Goal: Task Accomplishment & Management: Manage account settings

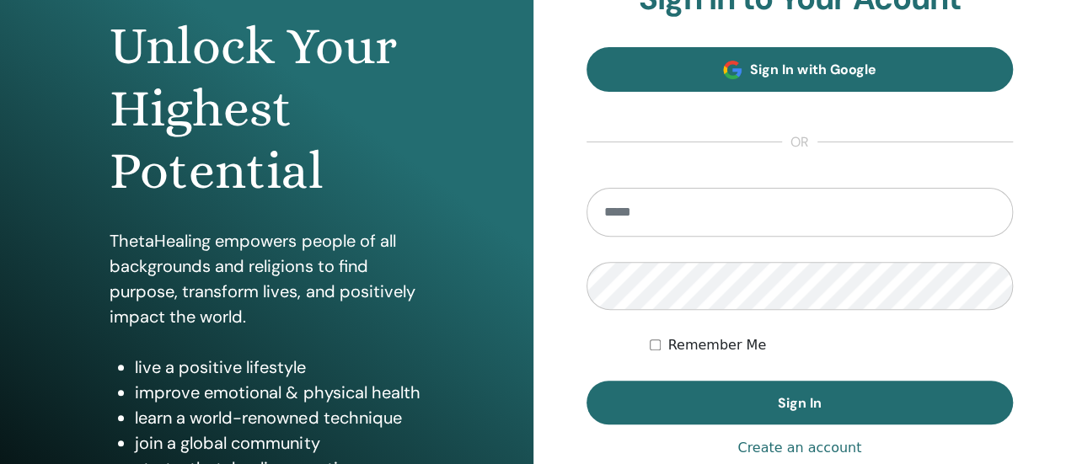
scroll to position [253, 0]
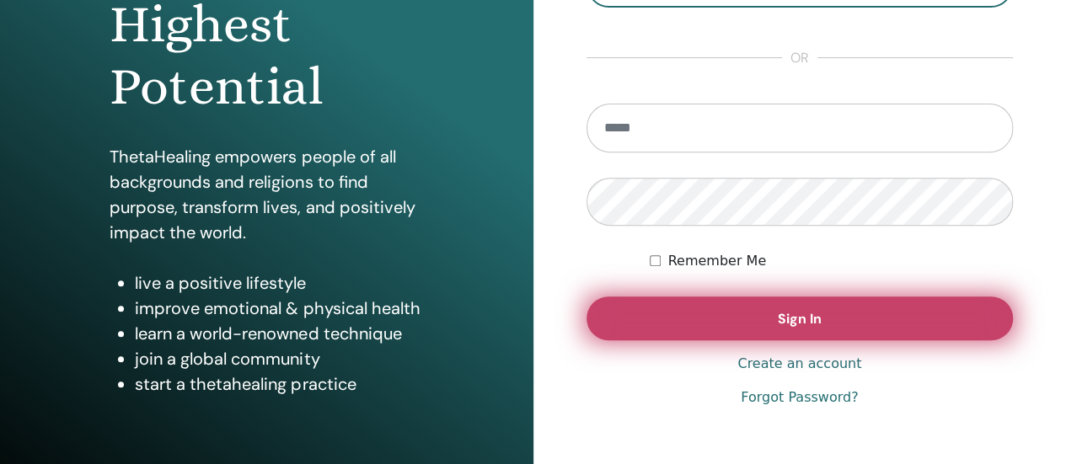
type input "**********"
click at [796, 321] on span "Sign In" at bounding box center [800, 319] width 44 height 18
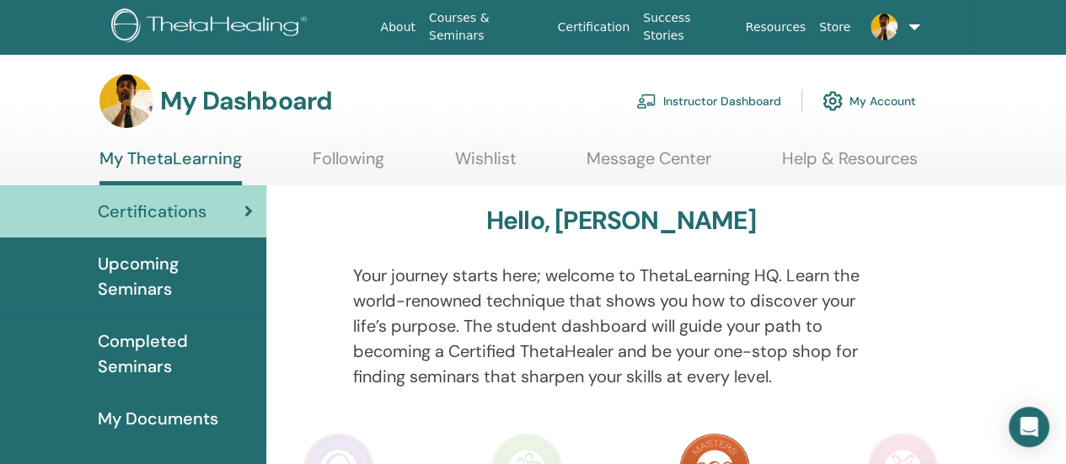
click at [734, 99] on link "Instructor Dashboard" at bounding box center [708, 101] width 145 height 37
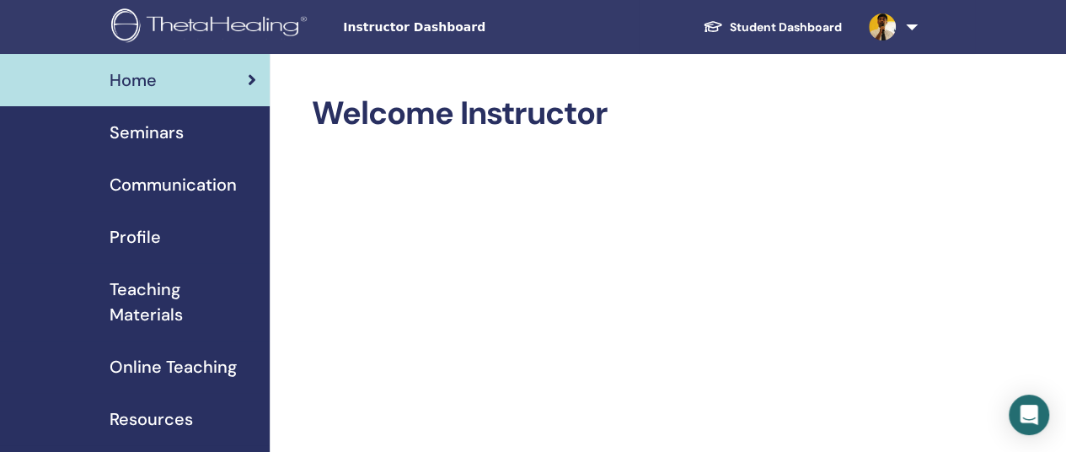
click at [131, 243] on span "Profile" at bounding box center [135, 236] width 51 height 25
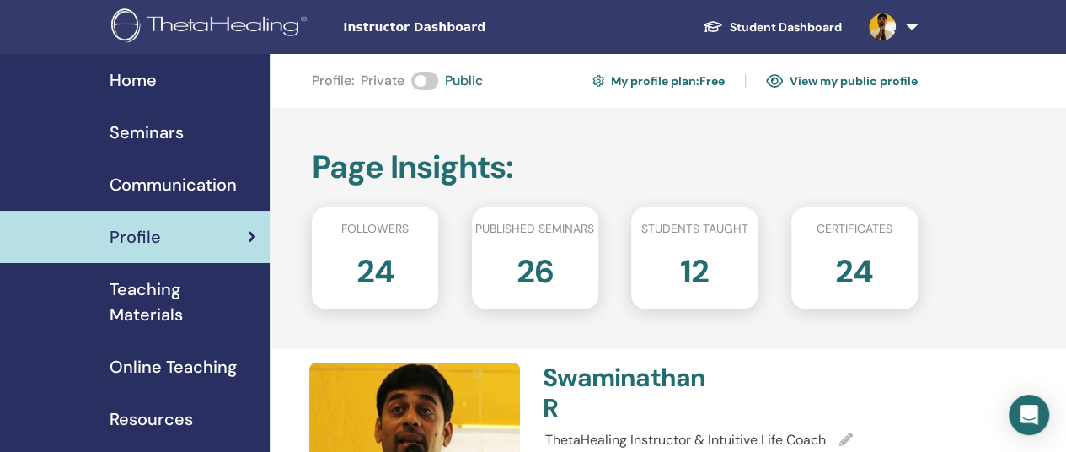
click at [686, 77] on link "My profile plan : Free" at bounding box center [659, 80] width 132 height 27
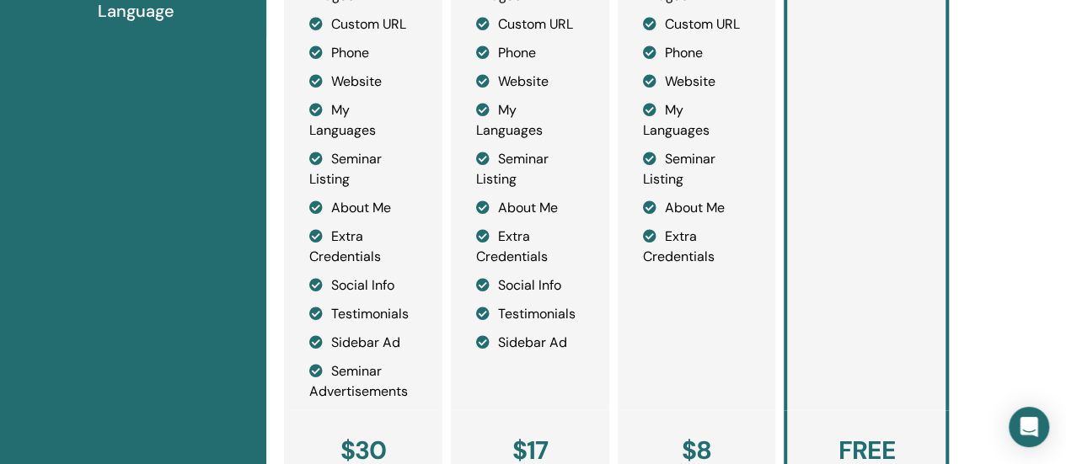
scroll to position [711, 0]
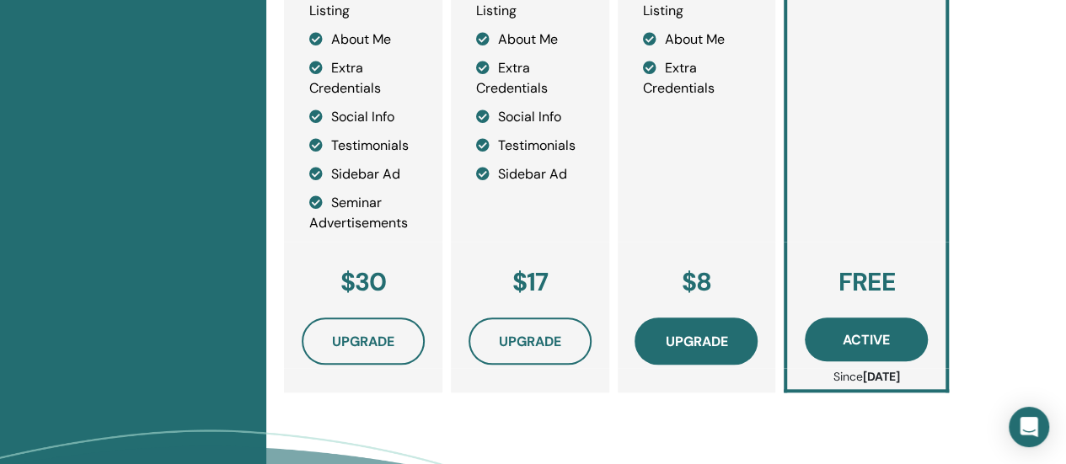
click at [710, 346] on span "Upgrade" at bounding box center [696, 342] width 62 height 18
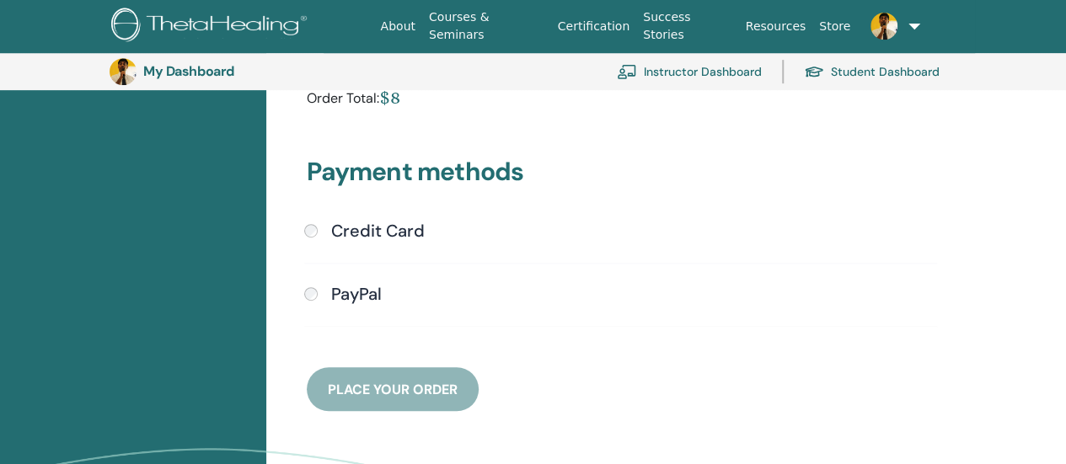
scroll to position [459, 0]
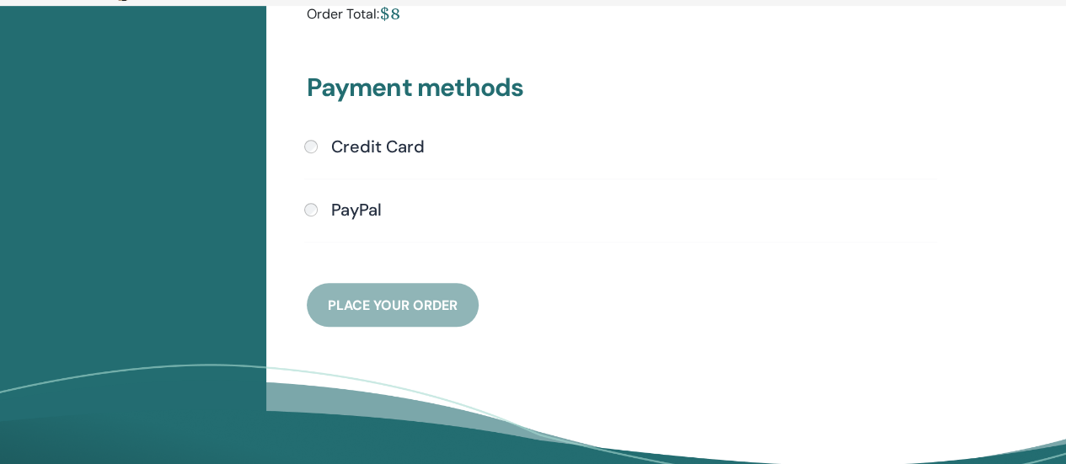
click at [364, 145] on h4 "Credit Card" at bounding box center [378, 147] width 94 height 20
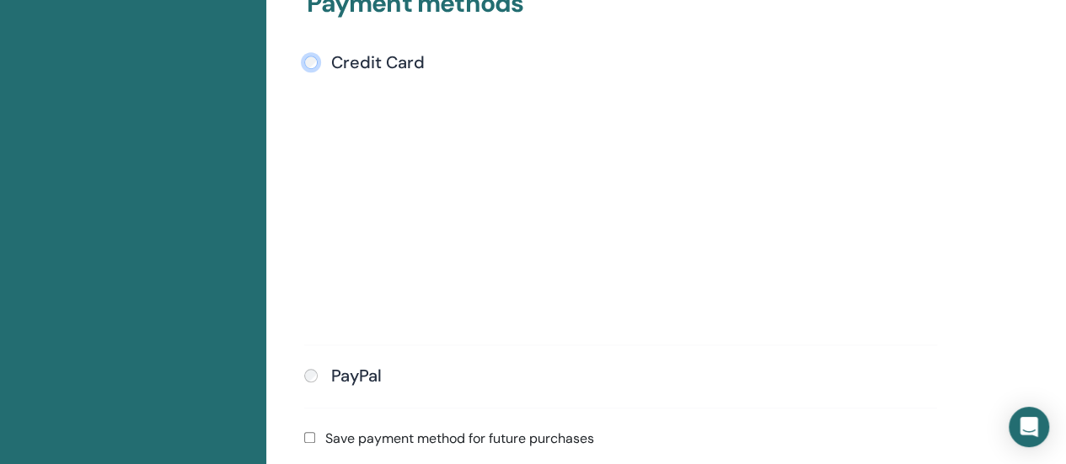
scroll to position [290, 0]
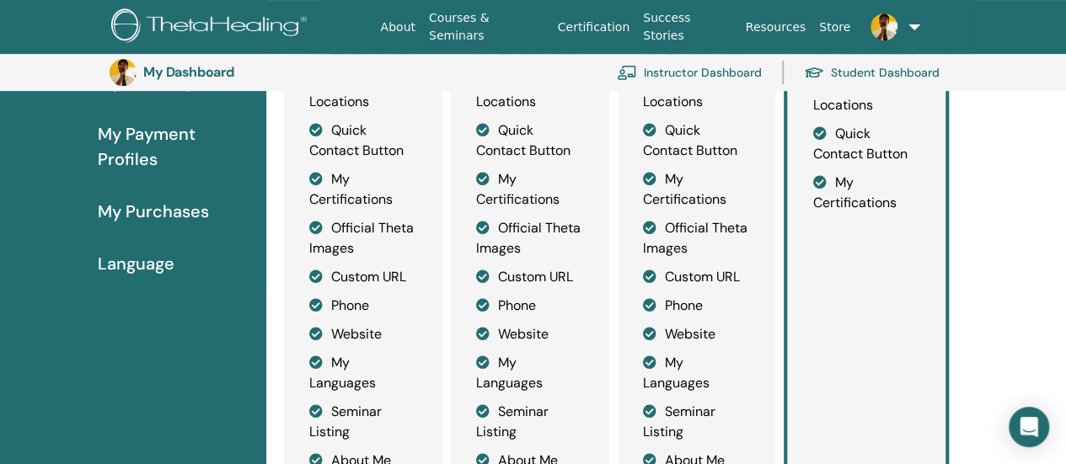
scroll to position [374, 0]
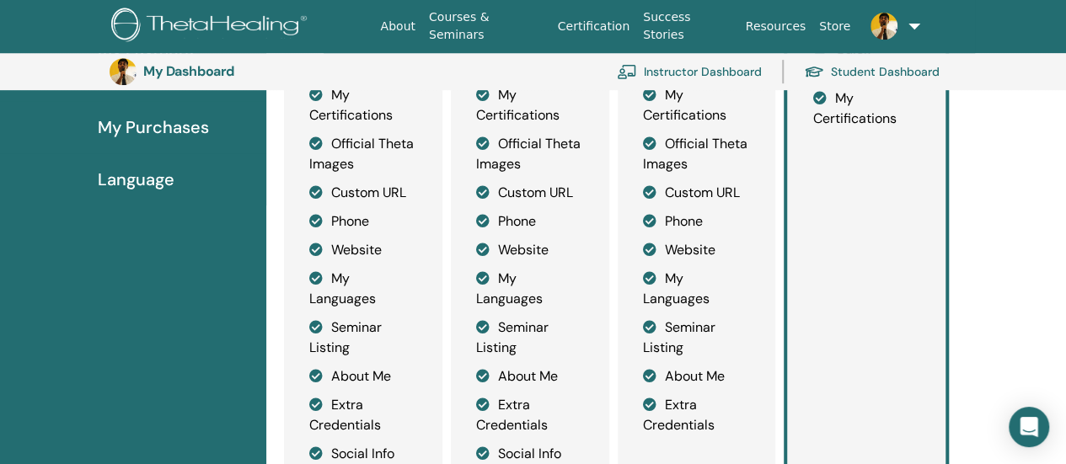
drag, startPoint x: 681, startPoint y: 193, endPoint x: 759, endPoint y: 185, distance: 78.0
click at [759, 185] on div "Standard Active Profile 3 Profile Locations Quick Contact Button My Certificati…" at bounding box center [697, 230] width 158 height 700
click at [678, 225] on li "Phone" at bounding box center [697, 222] width 108 height 20
click at [684, 250] on li "Website" at bounding box center [697, 250] width 108 height 20
click at [676, 285] on li "My Languages" at bounding box center [697, 289] width 108 height 40
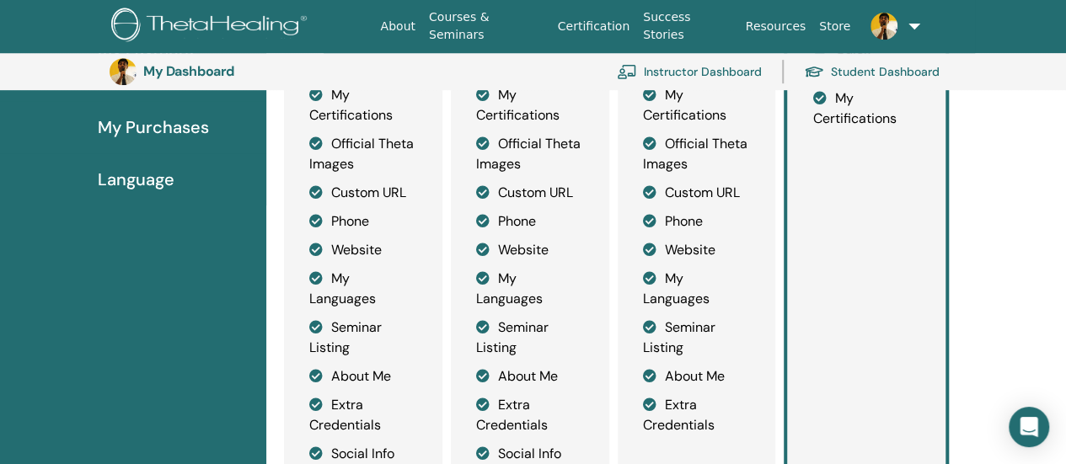
click at [737, 321] on li "Seminar Listing" at bounding box center [697, 338] width 108 height 40
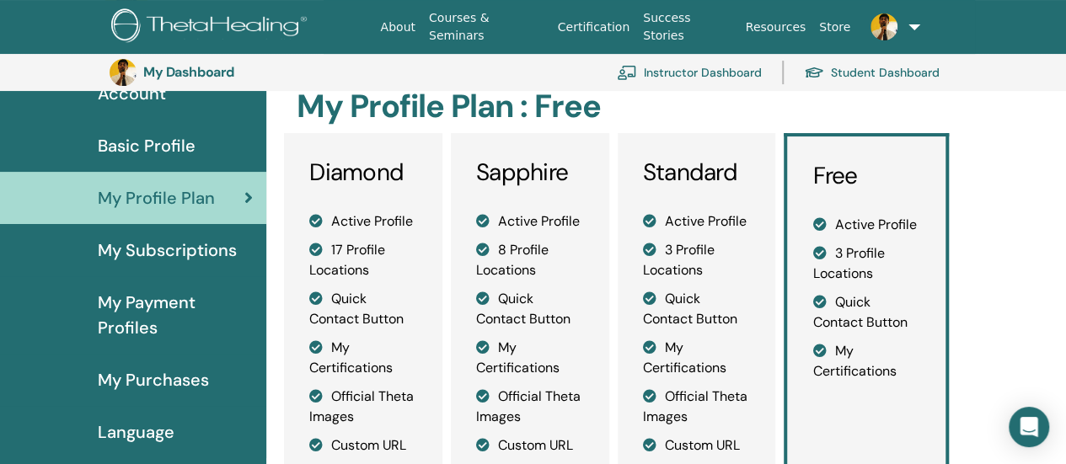
scroll to position [543, 0]
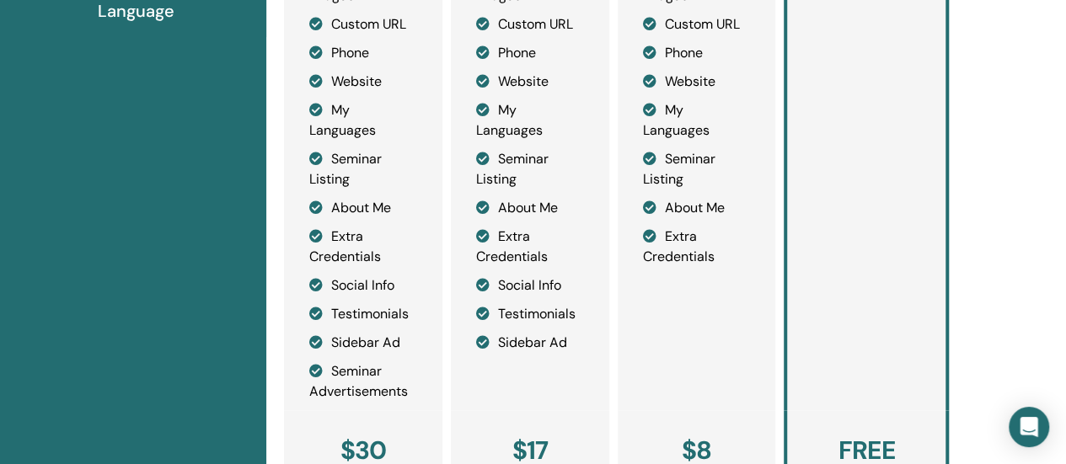
drag, startPoint x: 727, startPoint y: 256, endPoint x: 651, endPoint y: 32, distance: 236.7
click at [650, 72] on ul "Active Profile 3 Profile Locations Quick Contact Button My Certifications Offic…" at bounding box center [697, 28] width 108 height 477
drag, startPoint x: 651, startPoint y: 30, endPoint x: 732, endPoint y: 262, distance: 246.3
click at [732, 262] on ul "Active Profile 3 Profile Locations Quick Contact Button My Certifications Offic…" at bounding box center [697, 28] width 108 height 477
click at [732, 262] on li "Extra Credentials" at bounding box center [697, 247] width 108 height 40
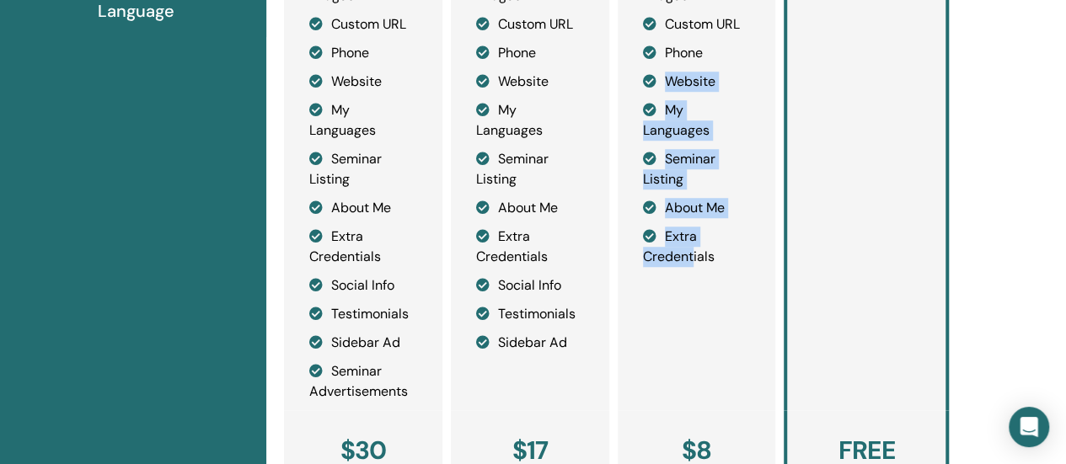
drag, startPoint x: 691, startPoint y: 272, endPoint x: 649, endPoint y: 86, distance: 191.0
click at [649, 86] on div "Standard Active Profile 3 Profile Locations Quick Contact Button My Certificati…" at bounding box center [697, 62] width 158 height 700
click at [647, 85] on icon at bounding box center [649, 80] width 13 height 13
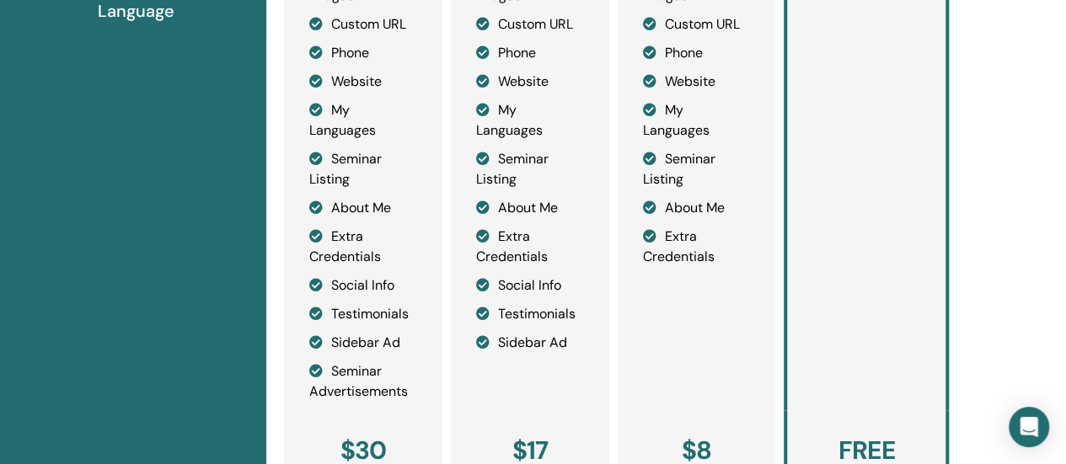
click at [697, 309] on div "Standard Active Profile 3 Profile Locations Quick Contact Button My Certificati…" at bounding box center [697, 62] width 158 height 700
click at [686, 309] on div "Standard Active Profile 3 Profile Locations Quick Contact Button My Certificati…" at bounding box center [697, 62] width 158 height 700
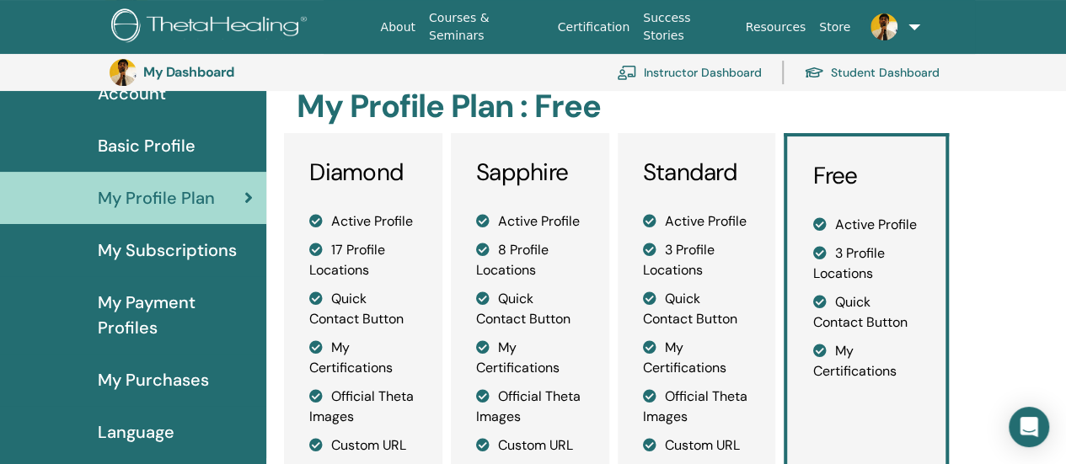
scroll to position [0, 0]
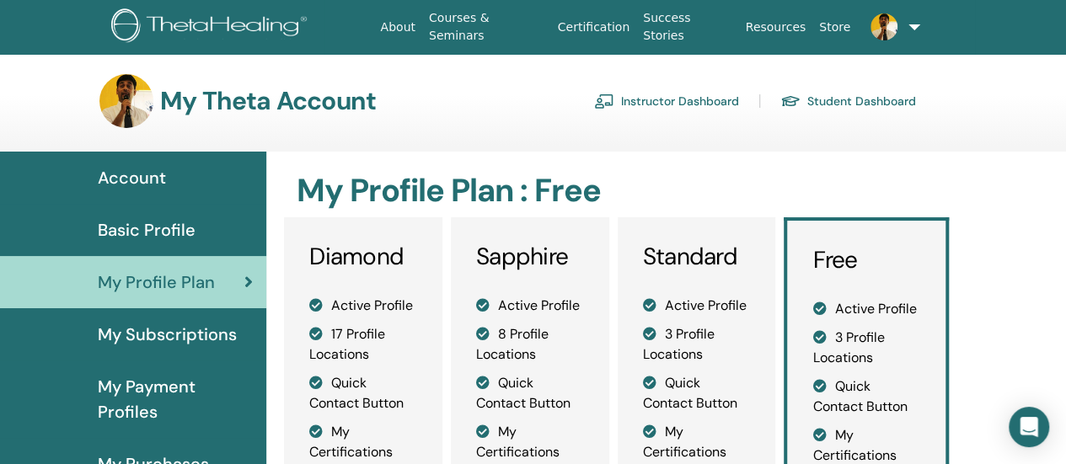
click at [708, 106] on link "Instructor Dashboard" at bounding box center [666, 101] width 145 height 27
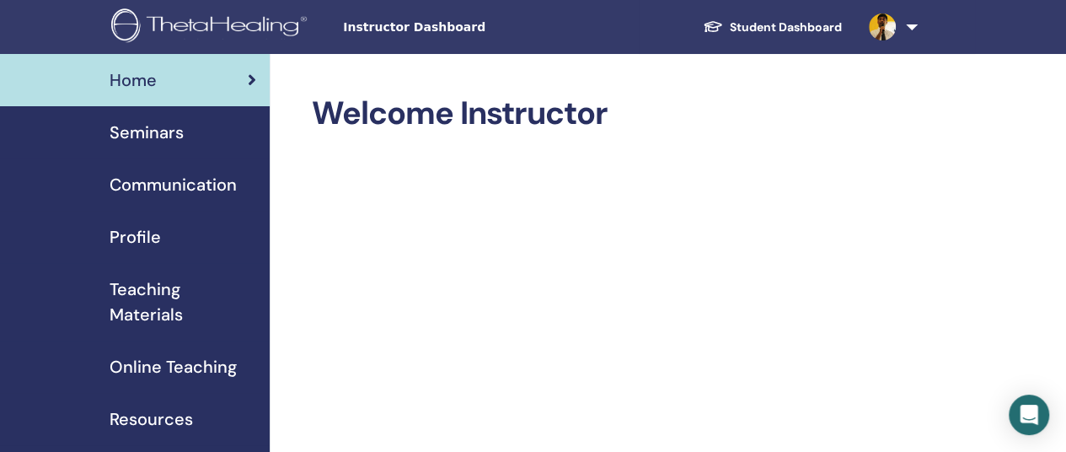
click at [405, 30] on span "Instructor Dashboard" at bounding box center [469, 28] width 253 height 18
click at [170, 125] on span "Seminars" at bounding box center [147, 132] width 74 height 25
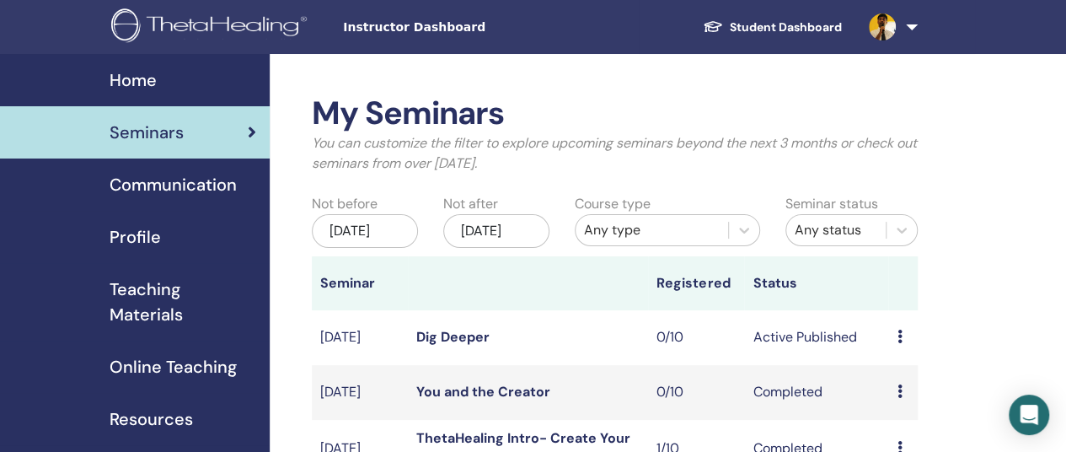
scroll to position [169, 0]
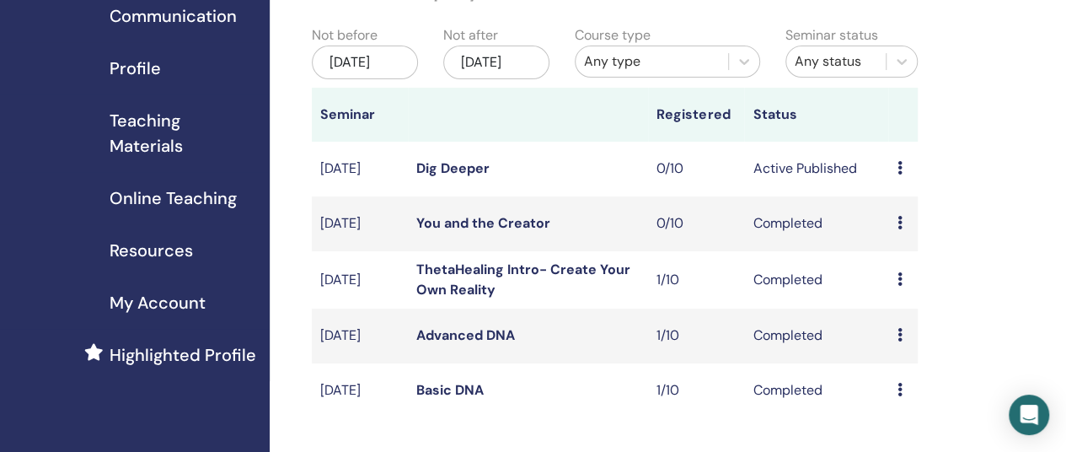
click at [897, 174] on icon at bounding box center [899, 167] width 5 height 13
click at [890, 223] on link "Edit" at bounding box center [888, 224] width 24 height 18
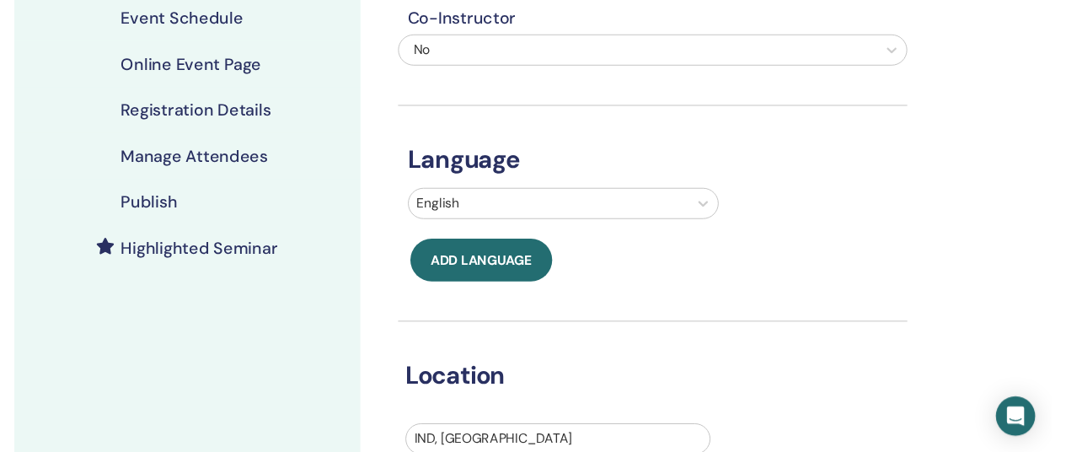
scroll to position [84, 0]
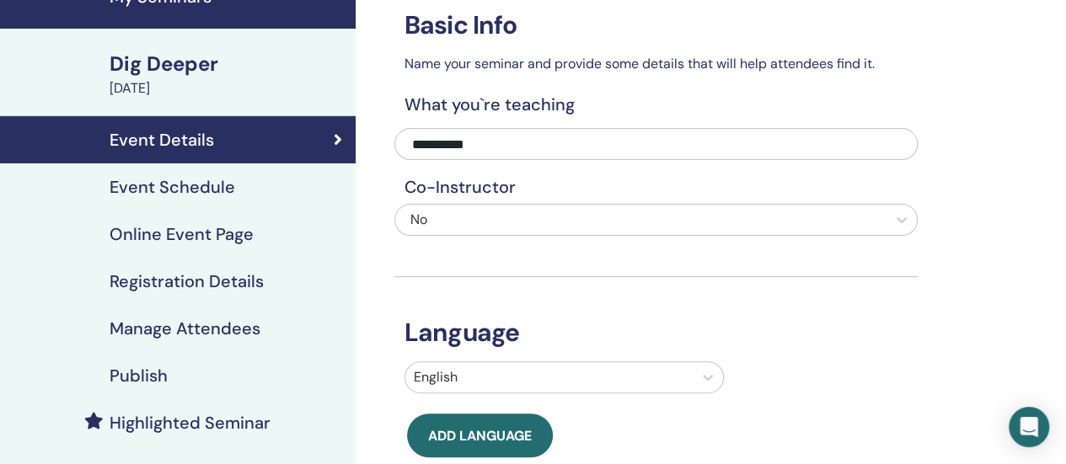
click at [215, 180] on h4 "Event Schedule" at bounding box center [173, 187] width 126 height 20
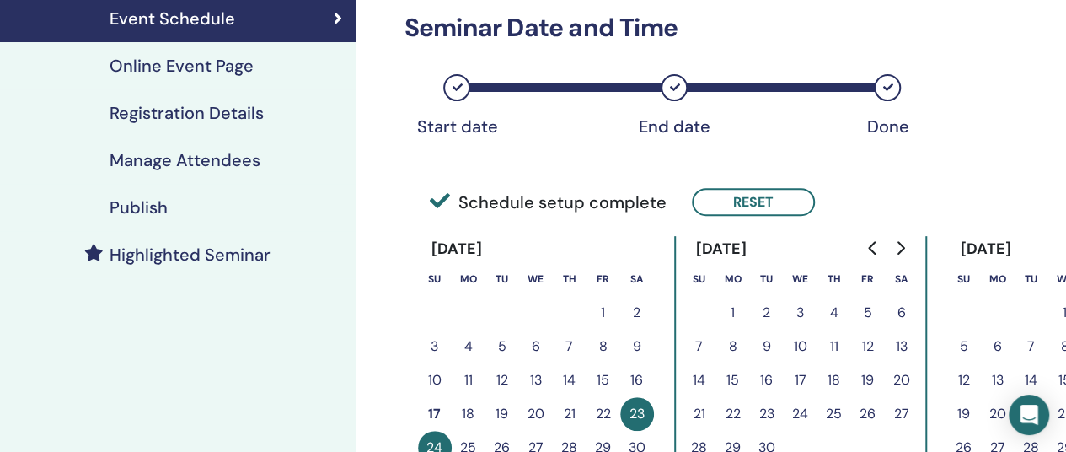
scroll to position [337, 0]
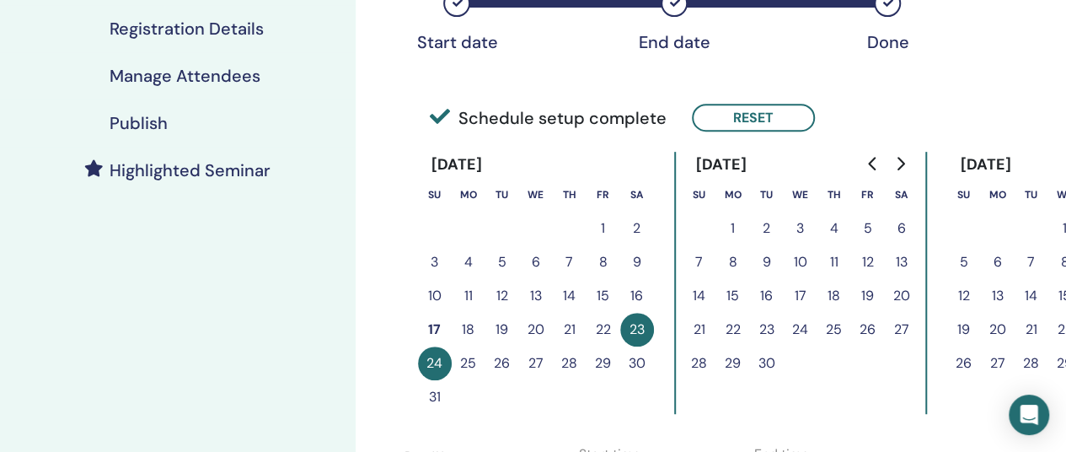
click at [598, 330] on button "22" at bounding box center [604, 330] width 34 height 34
click at [772, 110] on button "Reset" at bounding box center [753, 118] width 123 height 28
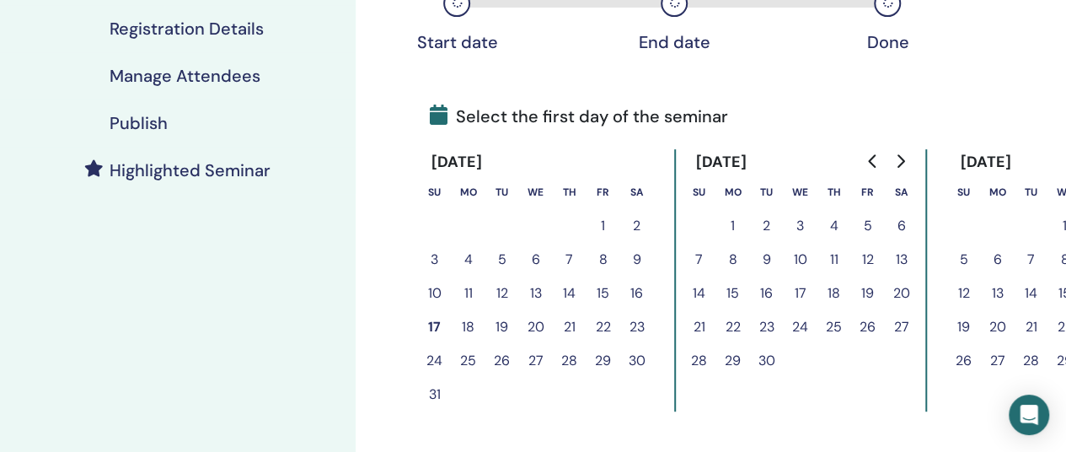
click at [602, 326] on button "22" at bounding box center [604, 327] width 34 height 34
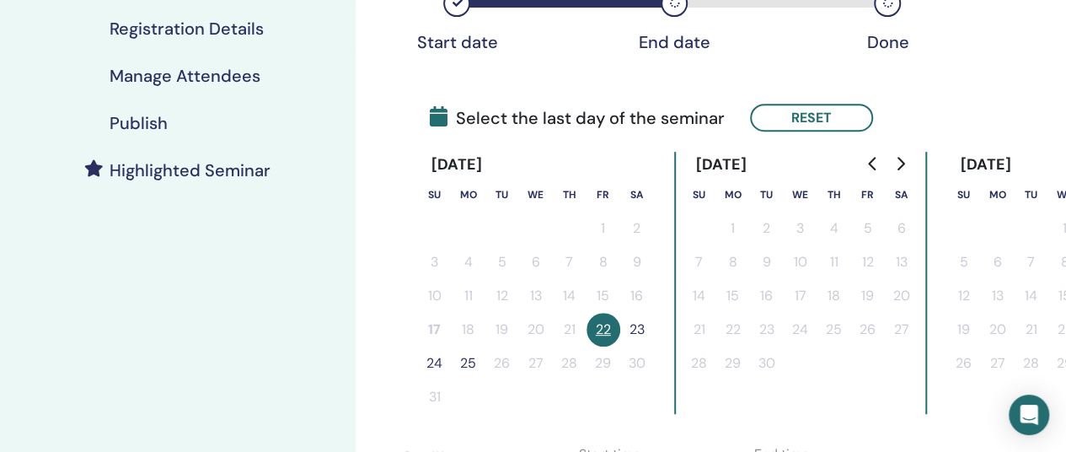
click at [638, 327] on button "23" at bounding box center [637, 330] width 34 height 34
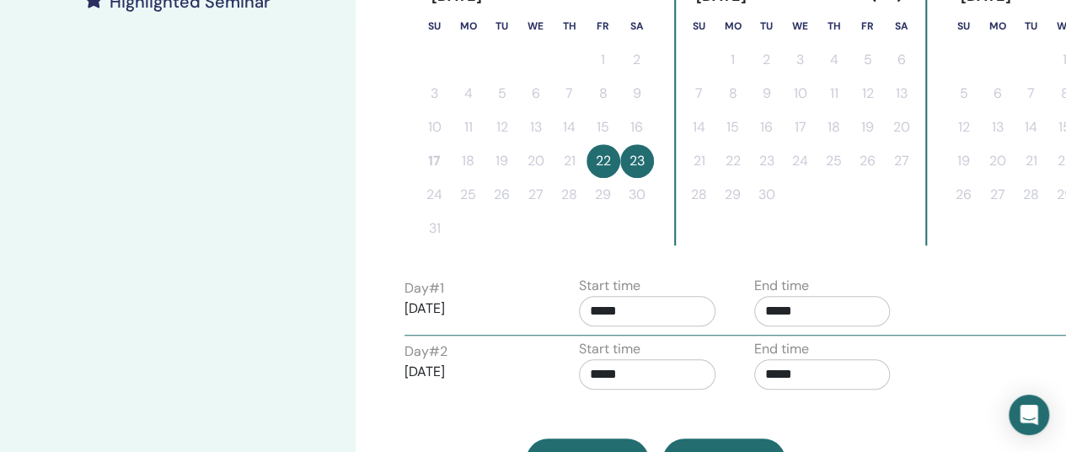
scroll to position [590, 0]
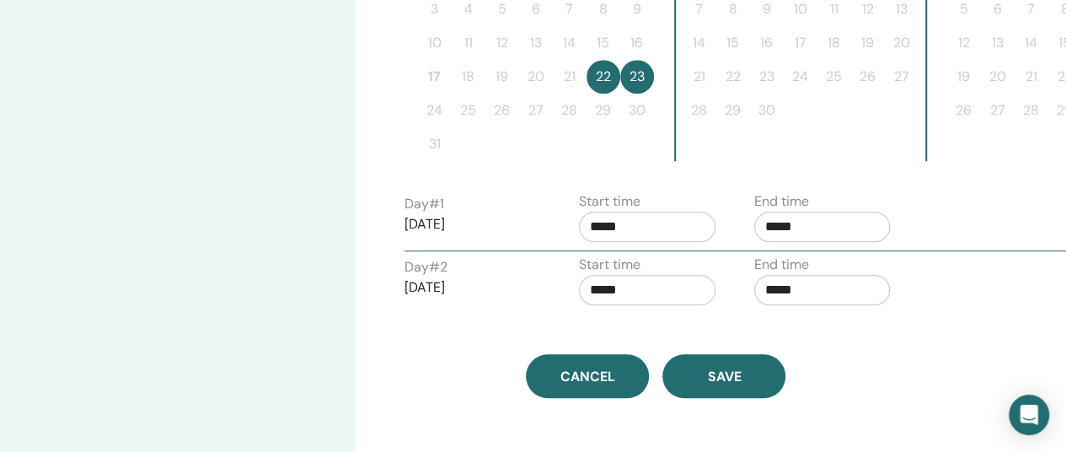
click at [625, 223] on input "*****" at bounding box center [647, 227] width 137 height 30
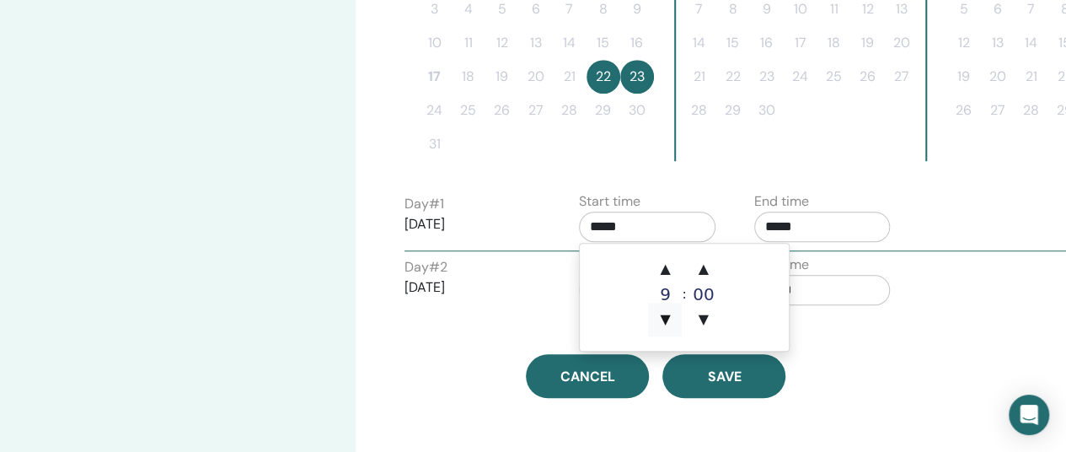
click at [666, 316] on span "▼" at bounding box center [665, 320] width 34 height 34
click at [666, 266] on span "▲" at bounding box center [665, 269] width 34 height 34
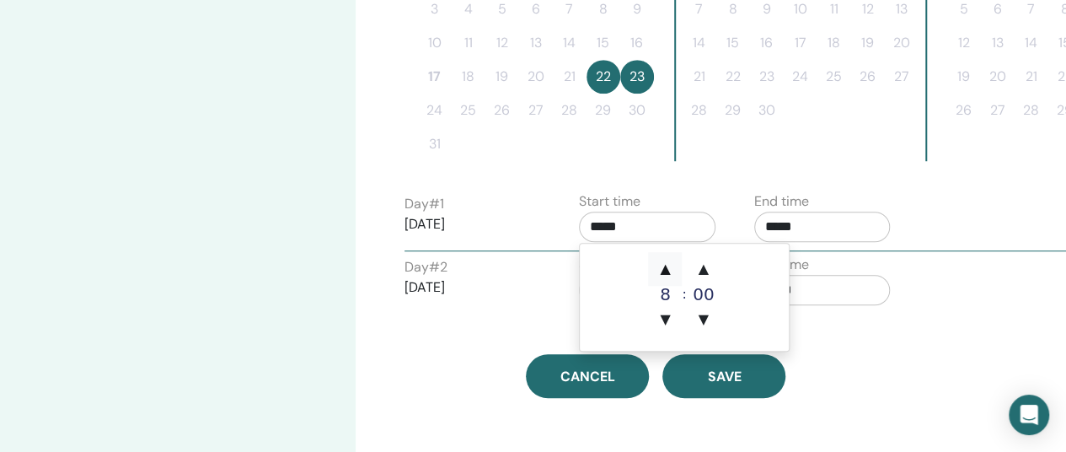
click at [666, 266] on span "▲" at bounding box center [665, 269] width 34 height 34
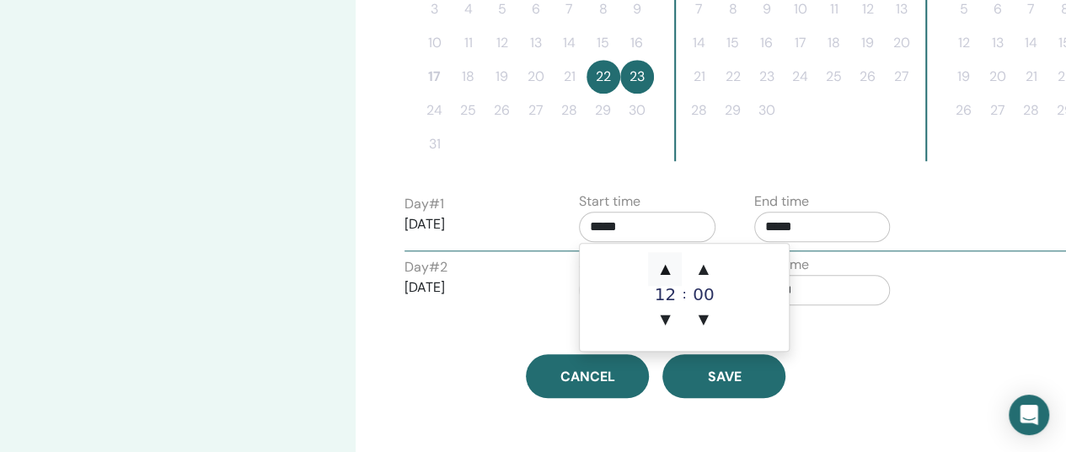
type input "*****"
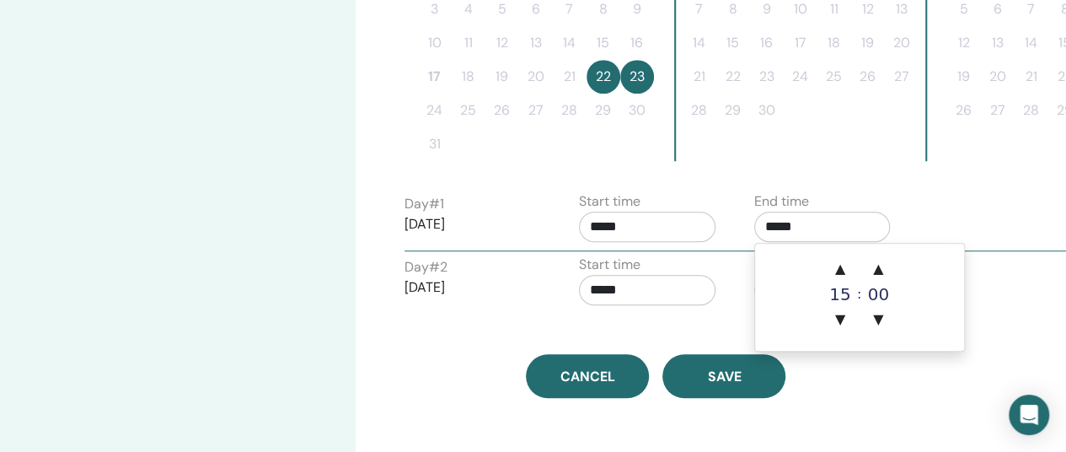
click at [824, 219] on input "*****" at bounding box center [822, 227] width 137 height 30
click at [845, 271] on span "▲" at bounding box center [841, 269] width 34 height 34
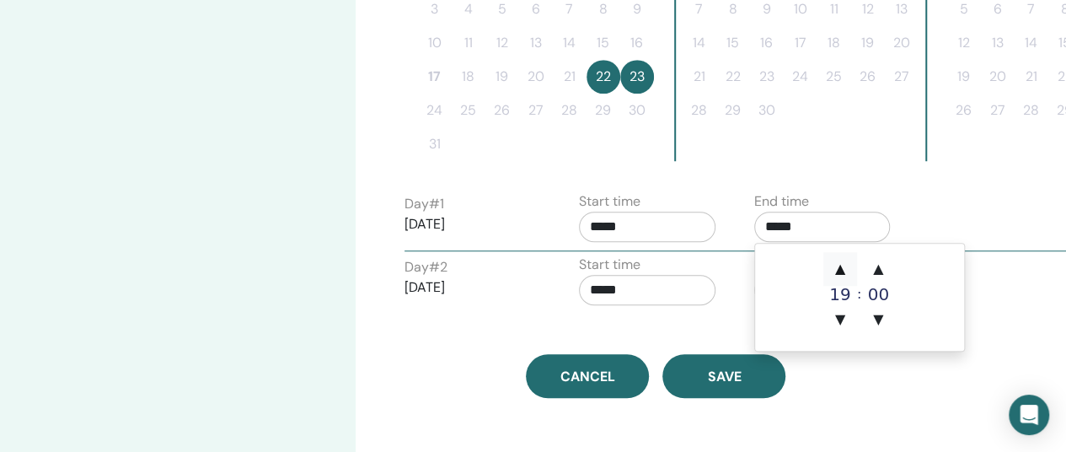
type input "*****"
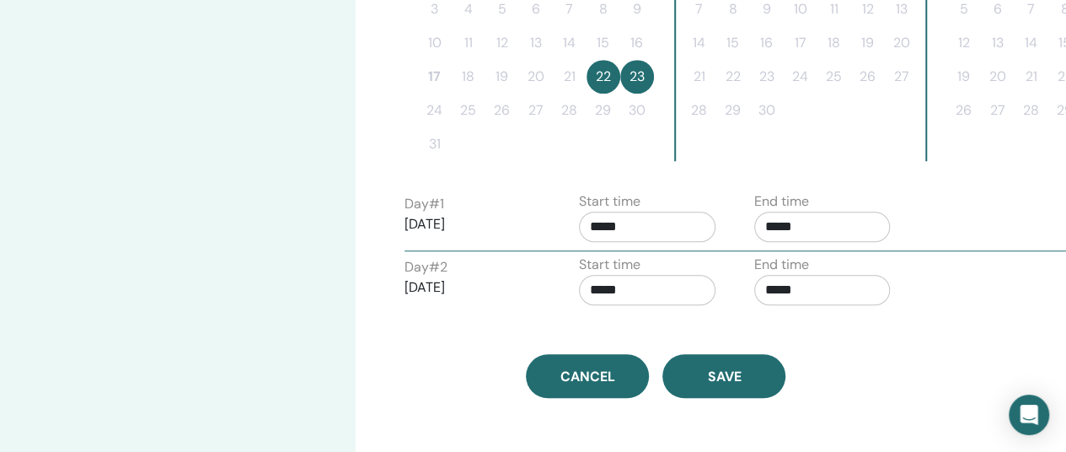
click at [668, 295] on input "*****" at bounding box center [647, 290] width 137 height 30
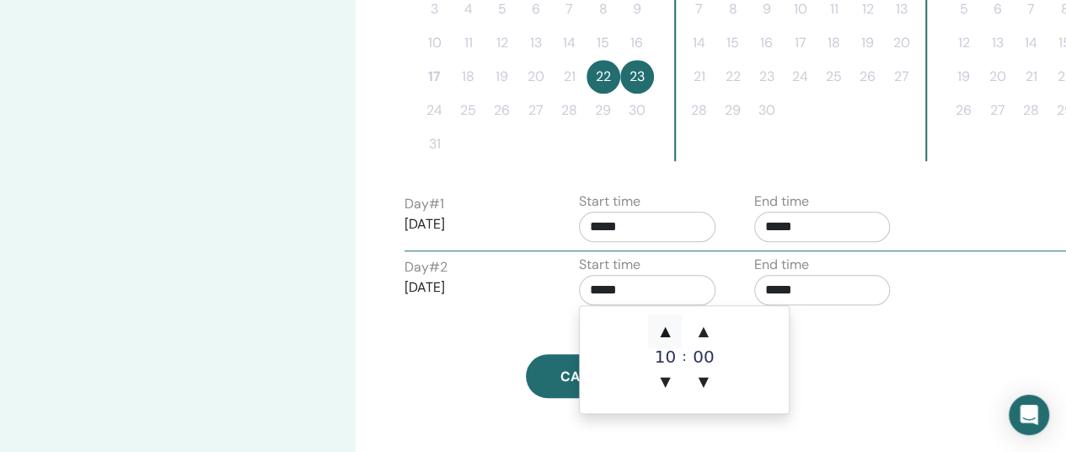
click at [663, 334] on span "▲" at bounding box center [665, 331] width 34 height 34
type input "*****"
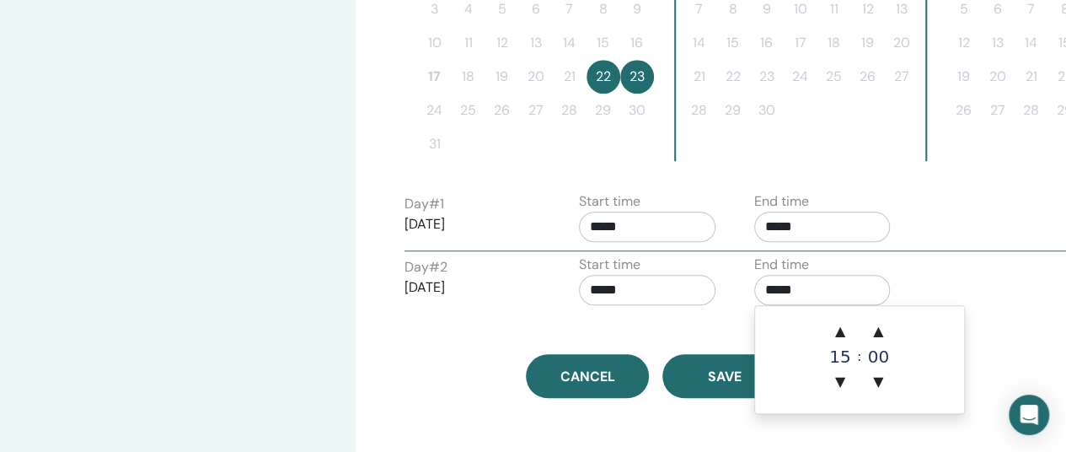
click at [840, 284] on input "*****" at bounding box center [822, 290] width 137 height 30
click at [839, 332] on span "▲" at bounding box center [841, 331] width 34 height 34
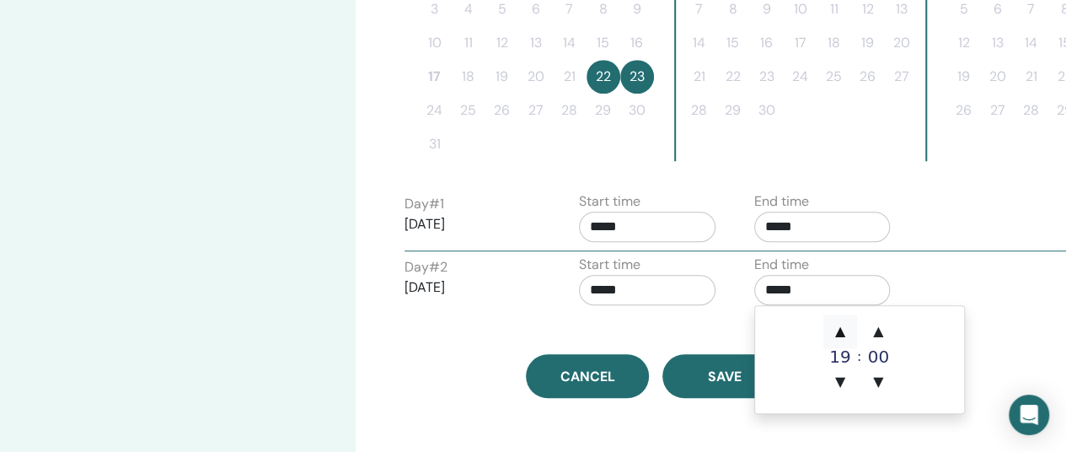
type input "*****"
click at [904, 216] on div "End time *****" at bounding box center [829, 220] width 175 height 59
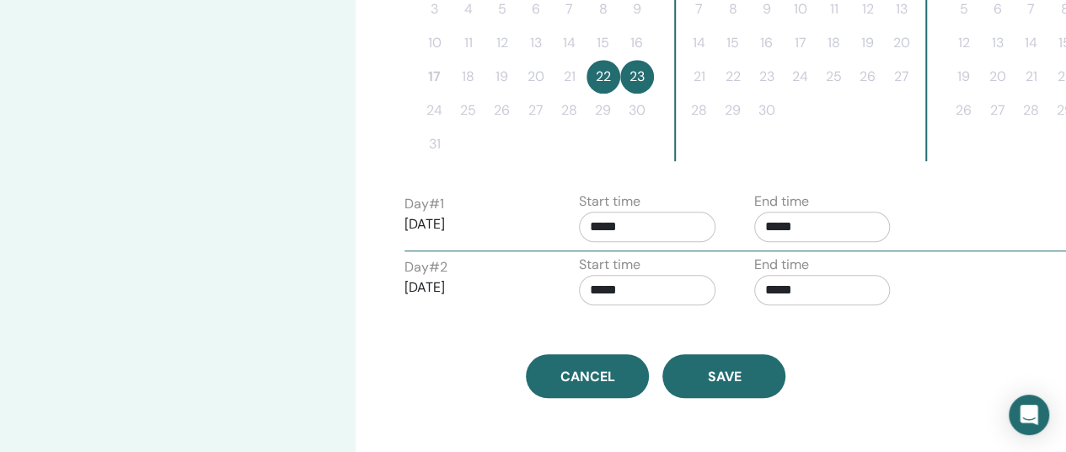
click at [786, 168] on div "August 2025 Su Mo Tu We Th Fr Sa 1 2 3 4 5 6 7 8 9 10 11 12 13 14 15 16 17 18 1…" at bounding box center [655, 29] width 523 height 289
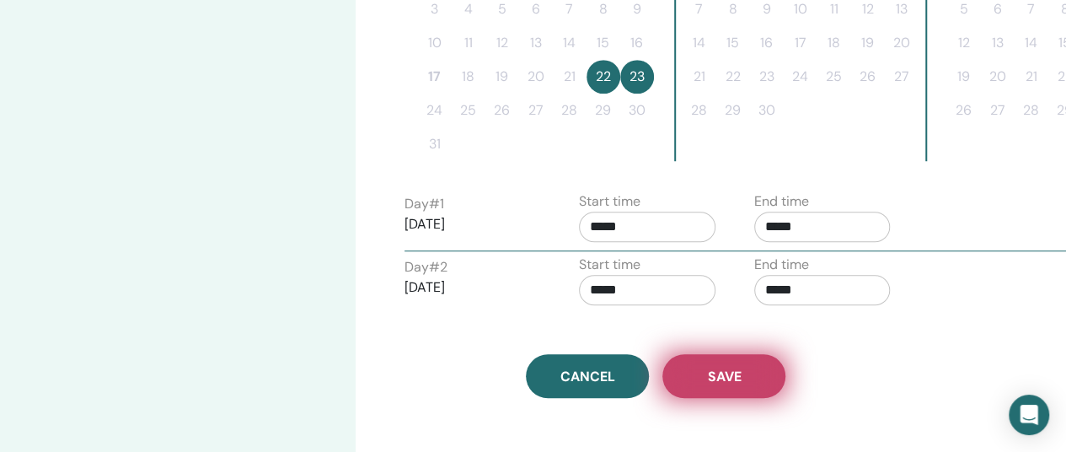
click at [727, 373] on span "Save" at bounding box center [724, 377] width 34 height 18
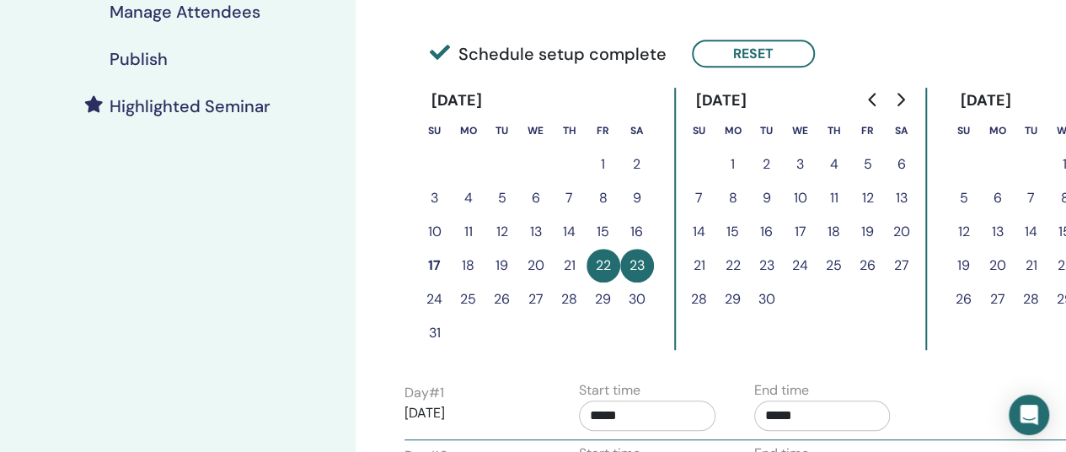
scroll to position [654, 0]
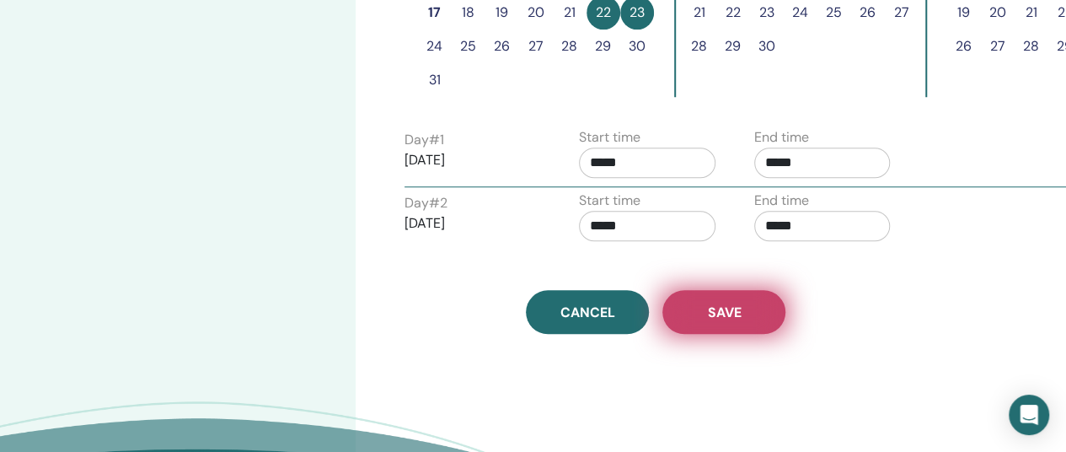
click at [738, 315] on span "Save" at bounding box center [724, 312] width 34 height 18
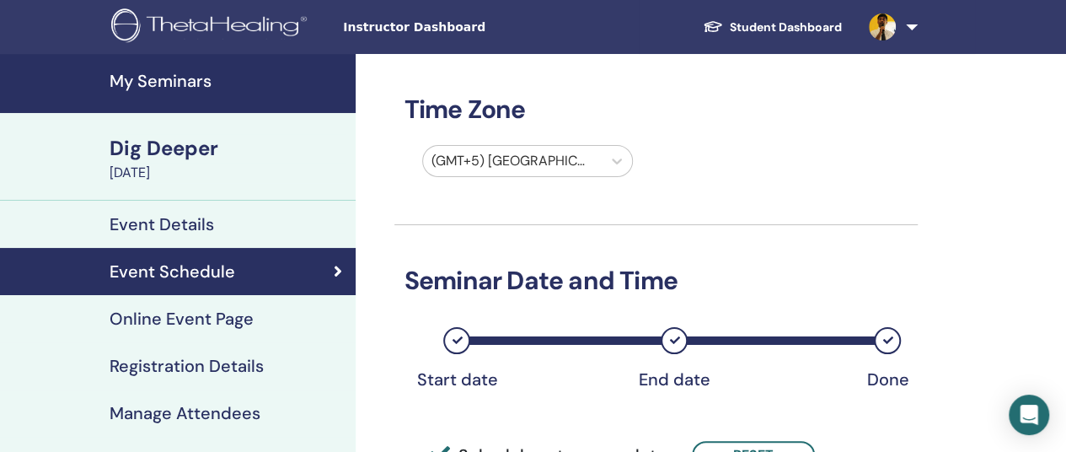
click at [177, 326] on h4 "Online Event Page" at bounding box center [182, 319] width 144 height 20
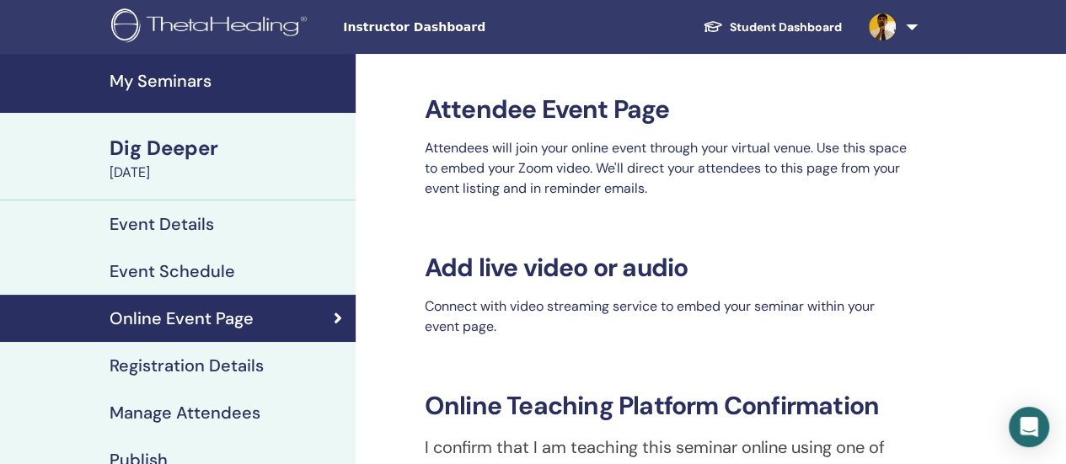
scroll to position [84, 0]
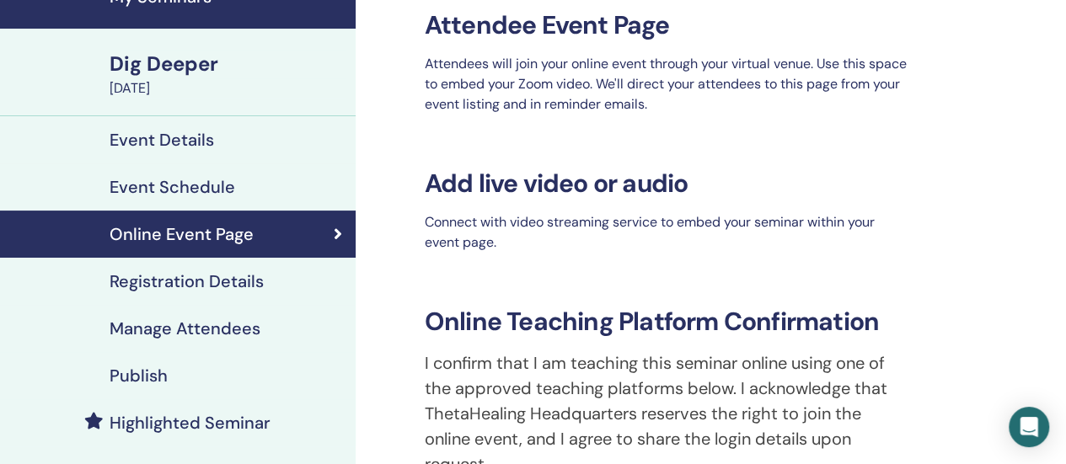
click at [189, 285] on h4 "Registration Details" at bounding box center [187, 281] width 154 height 20
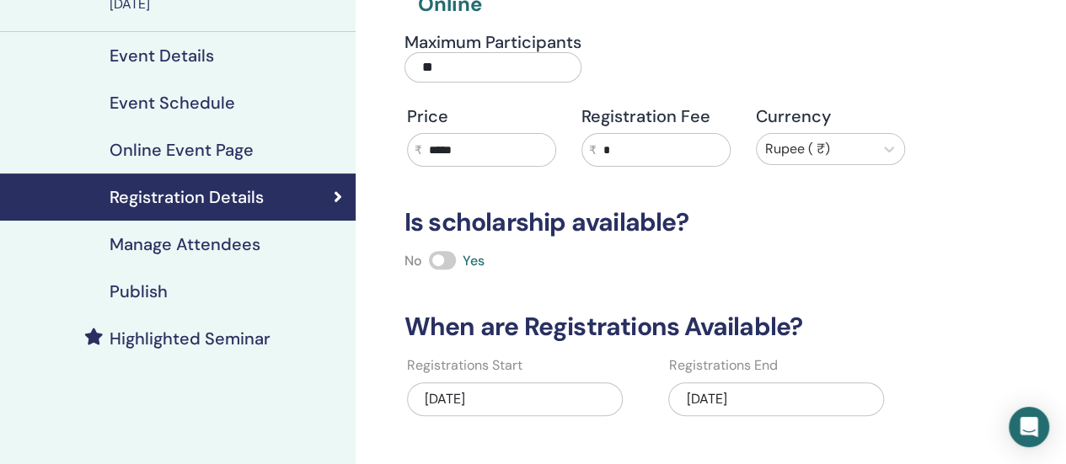
scroll to position [253, 0]
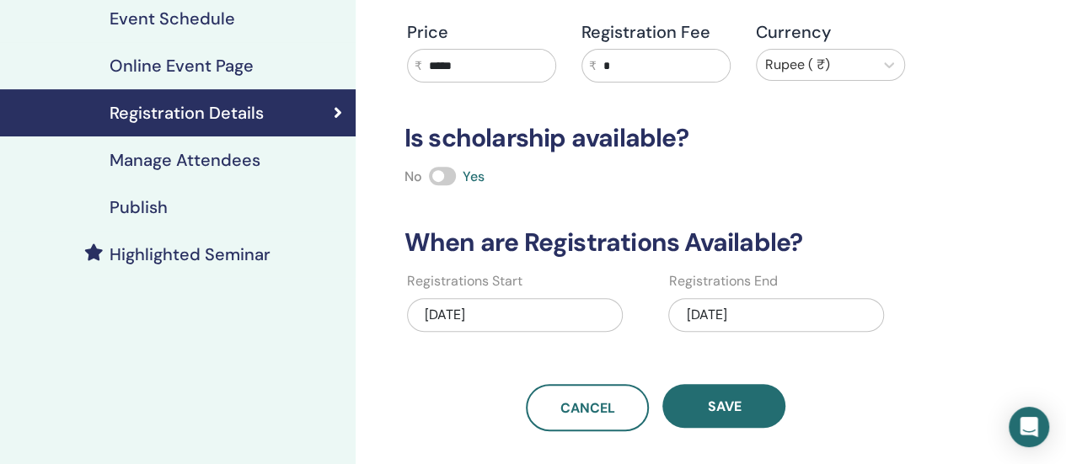
click at [219, 158] on h4 "Manage Attendees" at bounding box center [185, 160] width 151 height 20
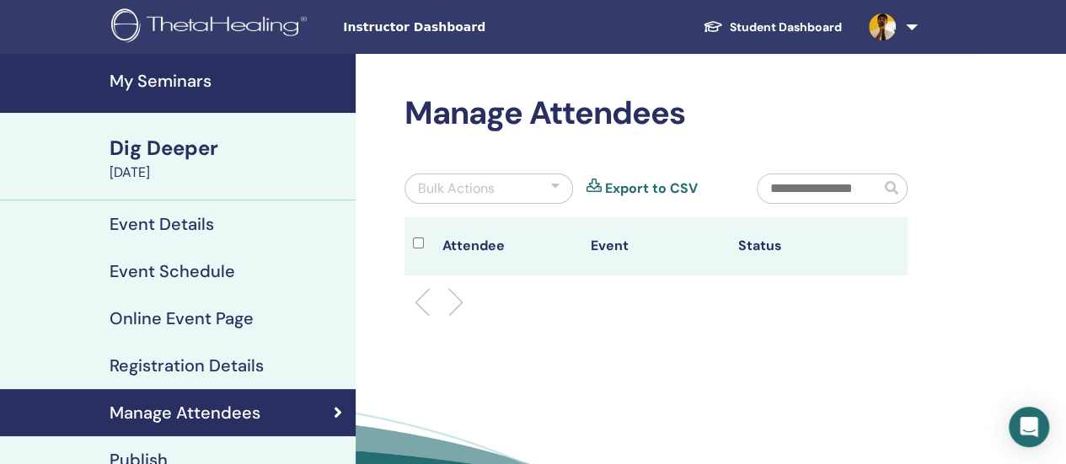
scroll to position [253, 0]
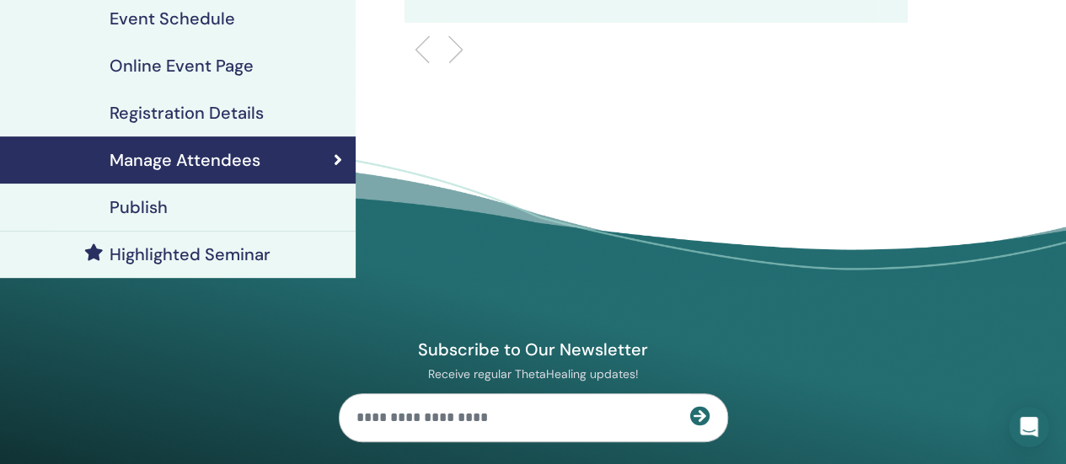
click at [130, 203] on h4 "Publish" at bounding box center [139, 207] width 58 height 20
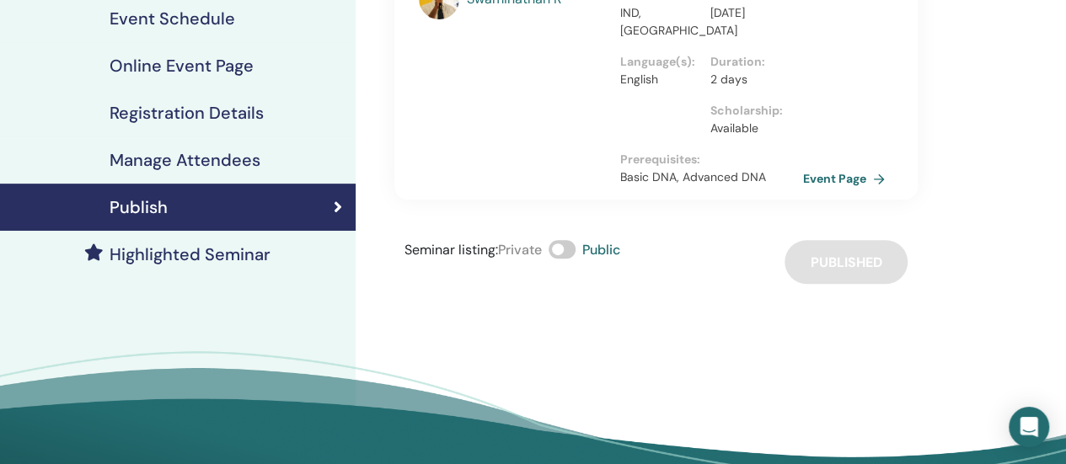
click at [849, 181] on link "Event Page" at bounding box center [847, 178] width 89 height 25
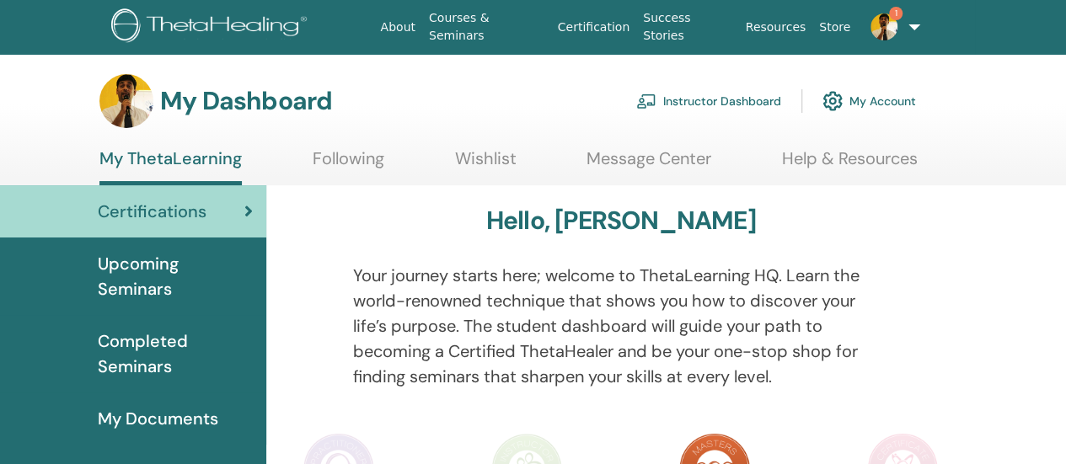
click at [723, 104] on link "Instructor Dashboard" at bounding box center [708, 101] width 145 height 37
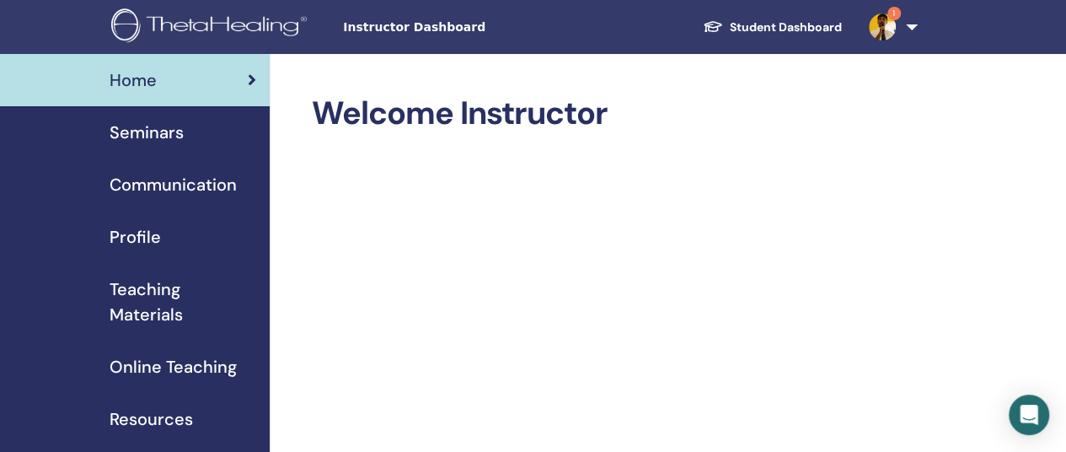
click at [167, 131] on span "Seminars" at bounding box center [147, 132] width 74 height 25
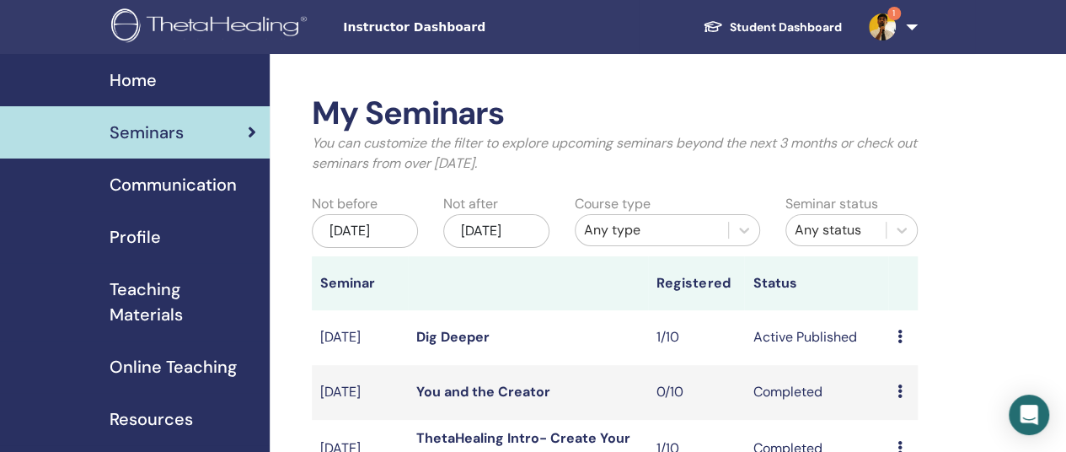
scroll to position [169, 0]
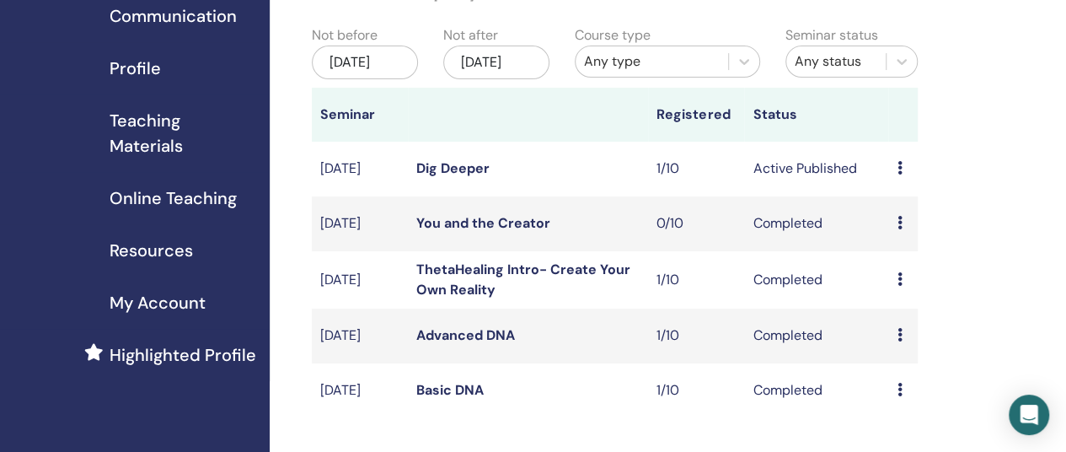
click at [901, 174] on icon at bounding box center [899, 167] width 5 height 13
click at [902, 242] on link "Attendees" at bounding box center [912, 247] width 64 height 18
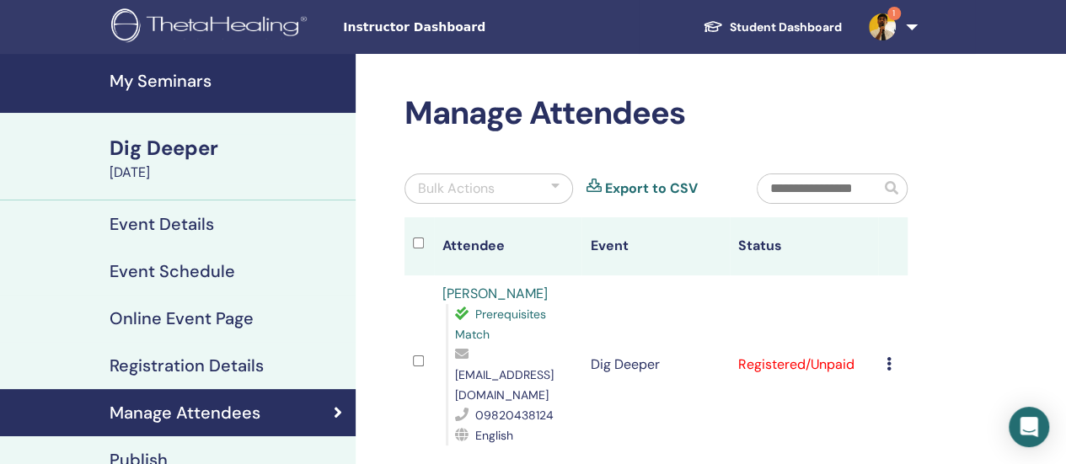
scroll to position [169, 0]
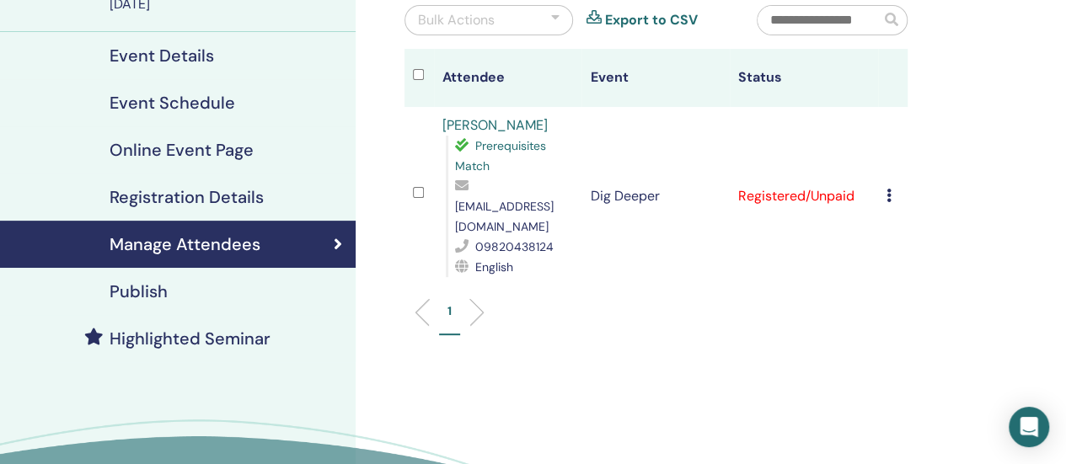
click at [888, 189] on icon at bounding box center [889, 195] width 5 height 13
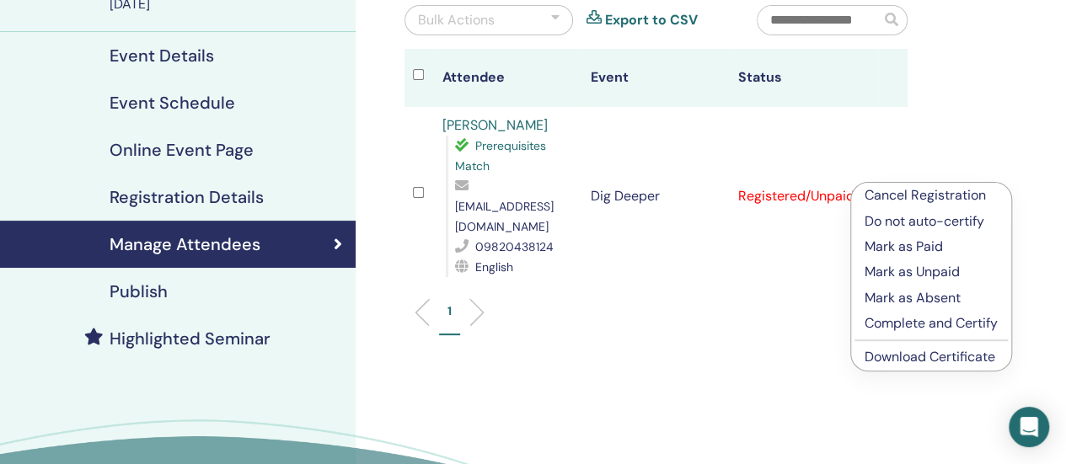
click at [904, 244] on p "Mark as Paid" at bounding box center [931, 247] width 133 height 20
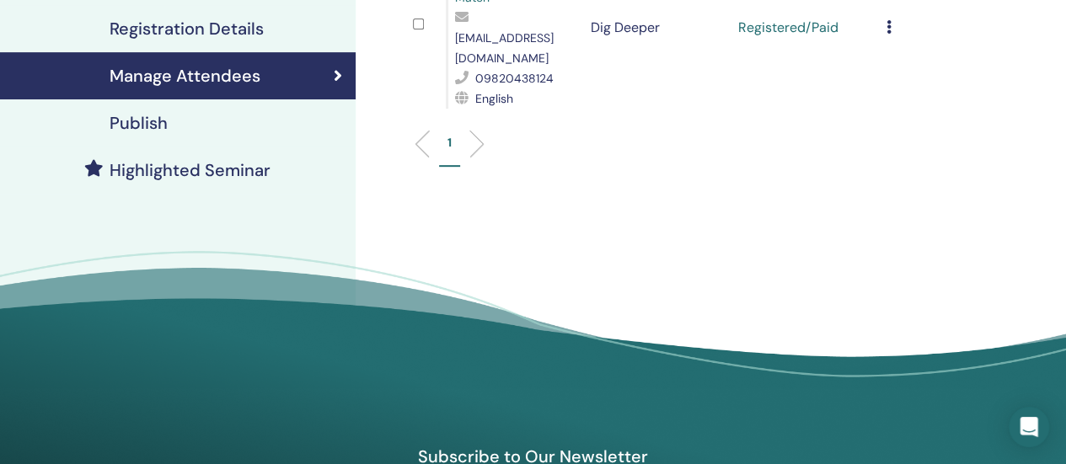
scroll to position [169, 0]
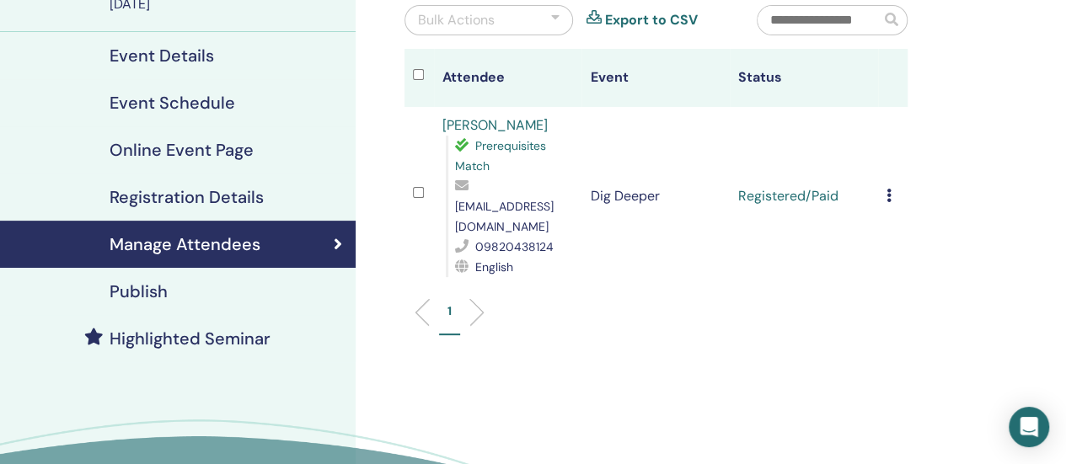
click at [885, 183] on td "Cancel Registration Do not auto-certify Mark as Paid Mark as Unpaid Mark as Abs…" at bounding box center [893, 196] width 30 height 179
click at [892, 186] on div "Cancel Registration Do not auto-certify Mark as Paid Mark as Unpaid Mark as Abs…" at bounding box center [893, 196] width 13 height 20
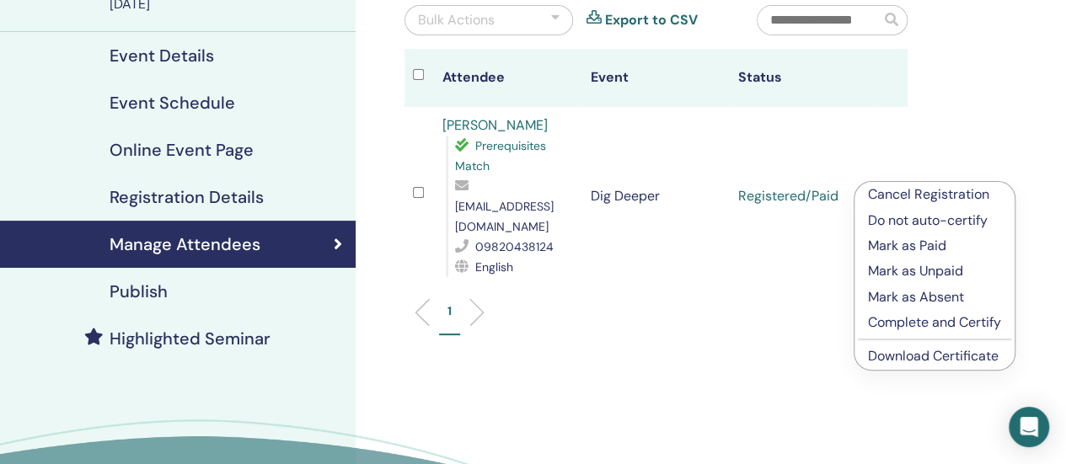
click at [947, 131] on div "Manage Attendees Bulk Actions Export to CSV Attendee Event Status [PERSON_NAME]…" at bounding box center [711, 236] width 711 height 703
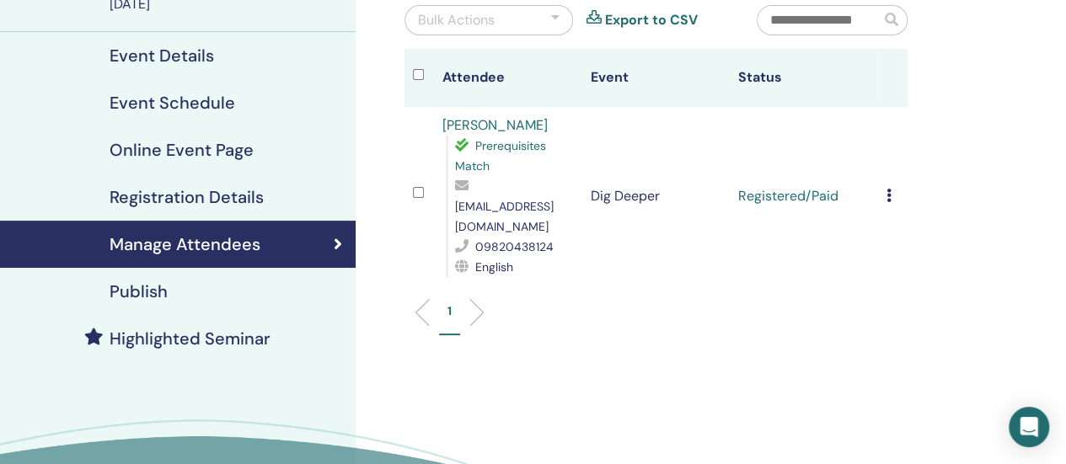
scroll to position [0, 0]
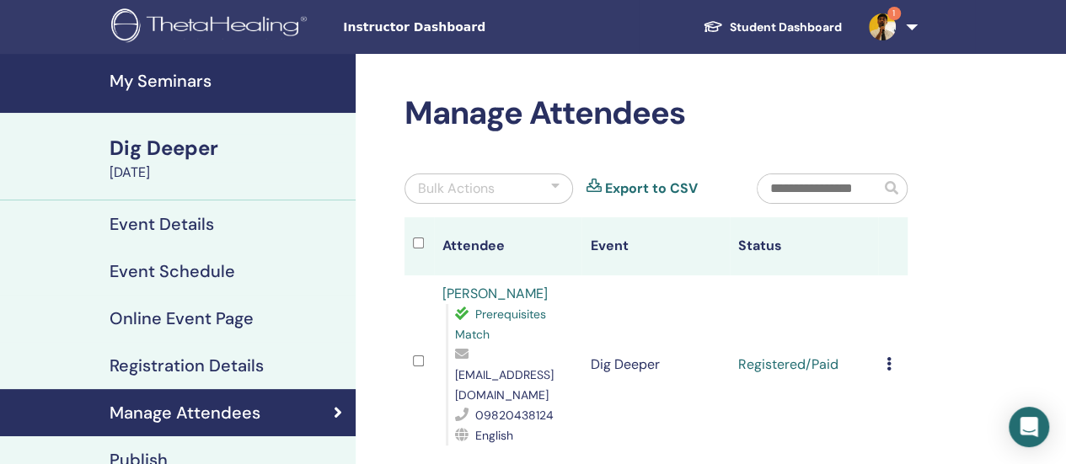
click at [888, 30] on img at bounding box center [882, 26] width 27 height 27
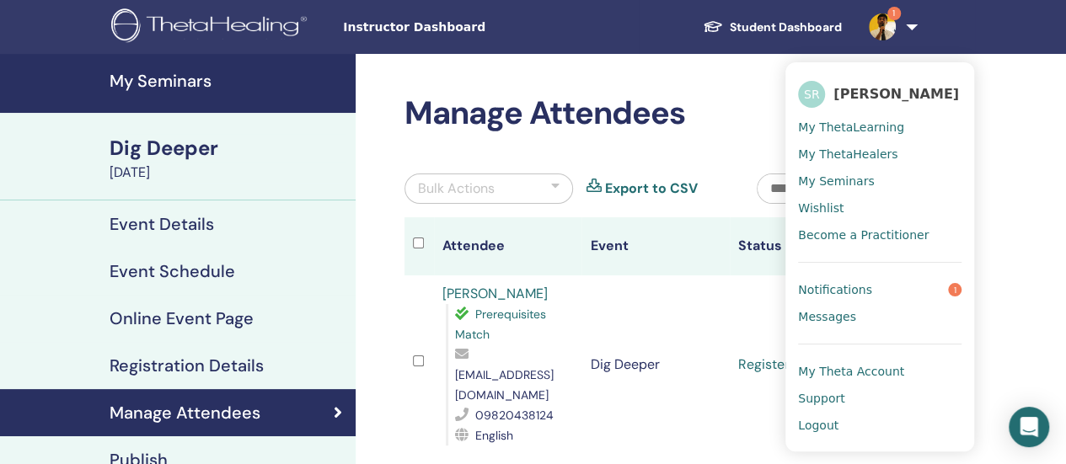
click at [853, 284] on span "Notifications" at bounding box center [835, 289] width 74 height 15
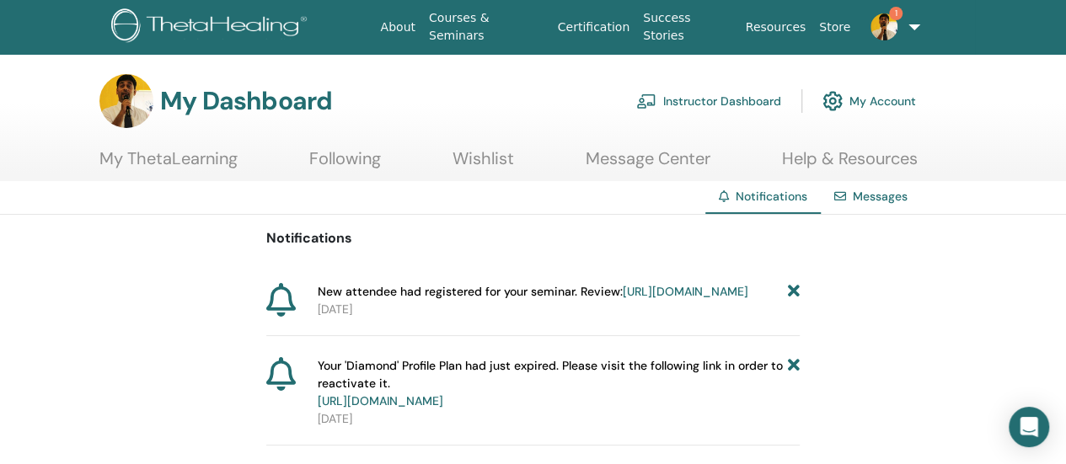
click at [882, 35] on img at bounding box center [884, 26] width 27 height 27
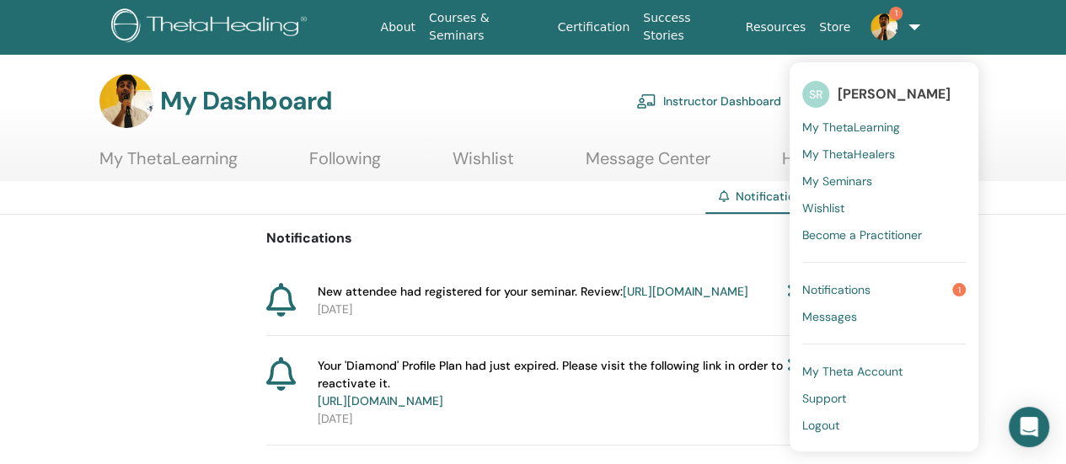
click at [832, 287] on span "Notifications" at bounding box center [836, 289] width 68 height 15
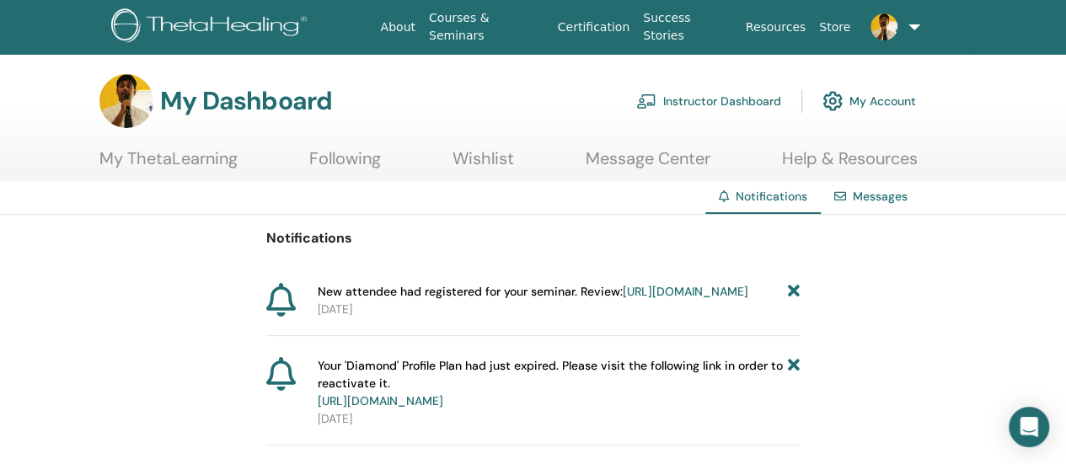
scroll to position [84, 0]
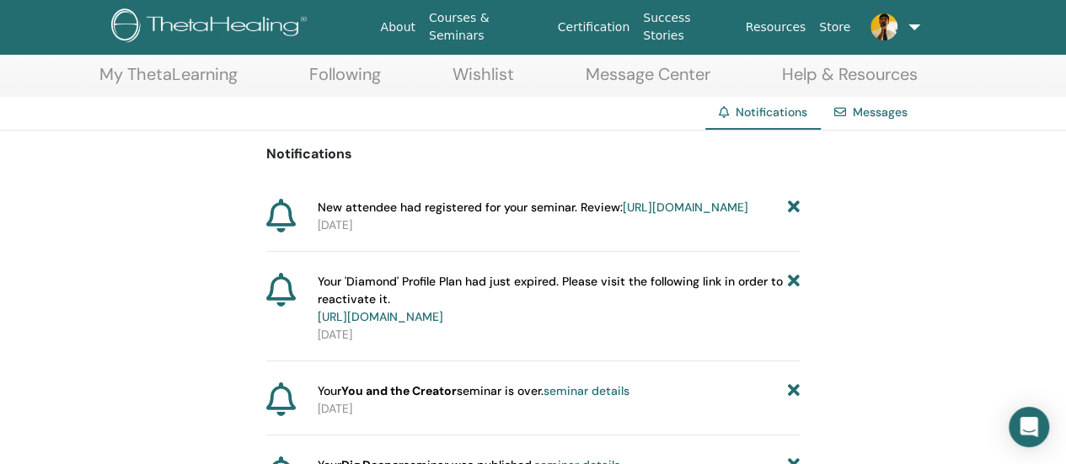
click at [794, 204] on icon at bounding box center [794, 208] width 12 height 18
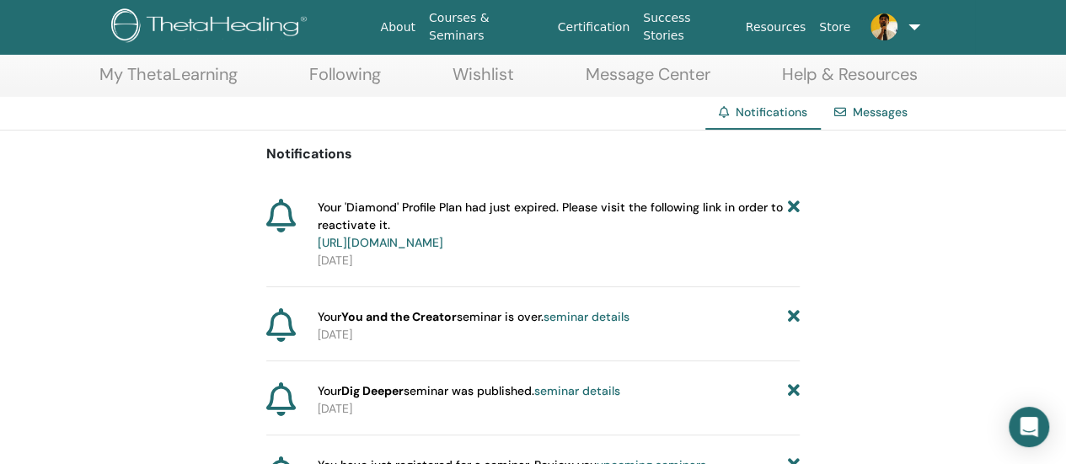
click at [895, 27] on img at bounding box center [884, 26] width 27 height 27
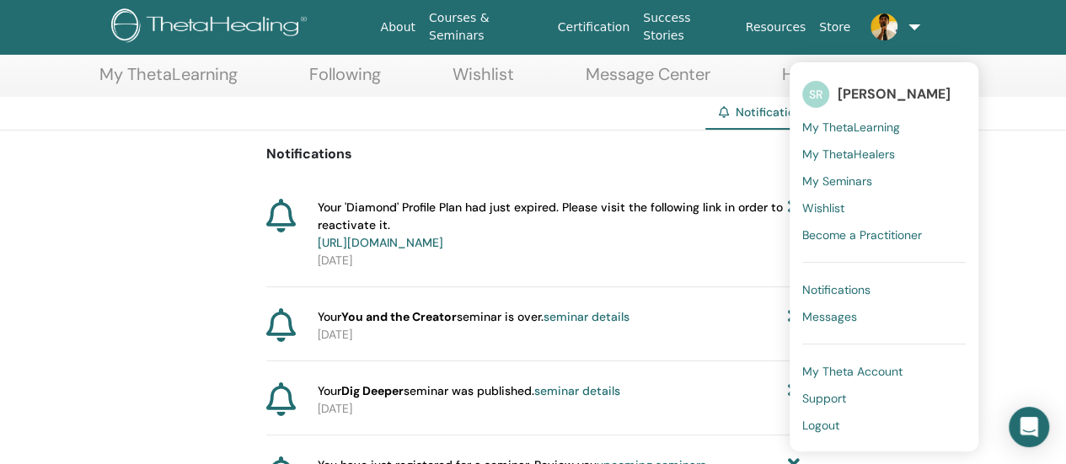
click at [868, 123] on span "My ThetaLearning" at bounding box center [851, 127] width 98 height 15
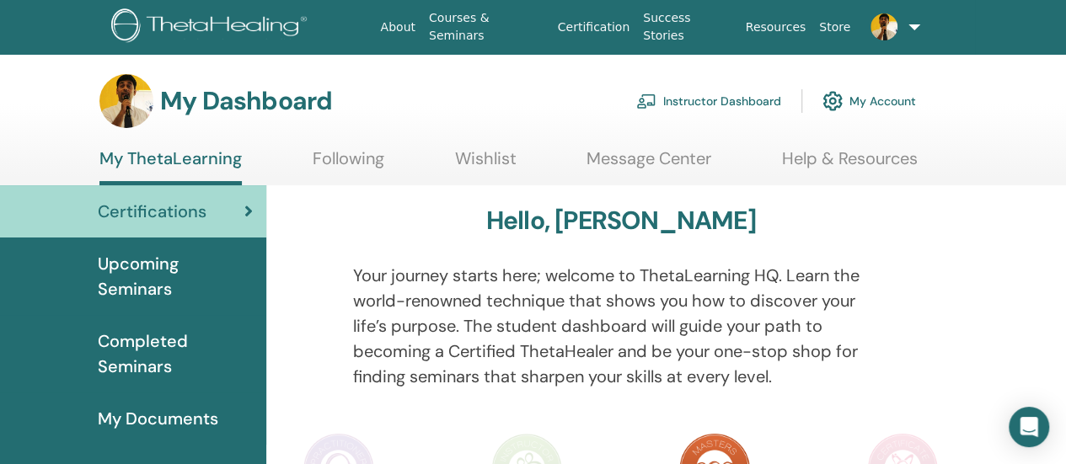
click at [726, 104] on link "Instructor Dashboard" at bounding box center [708, 101] width 145 height 37
